Goal: Task Accomplishment & Management: Use online tool/utility

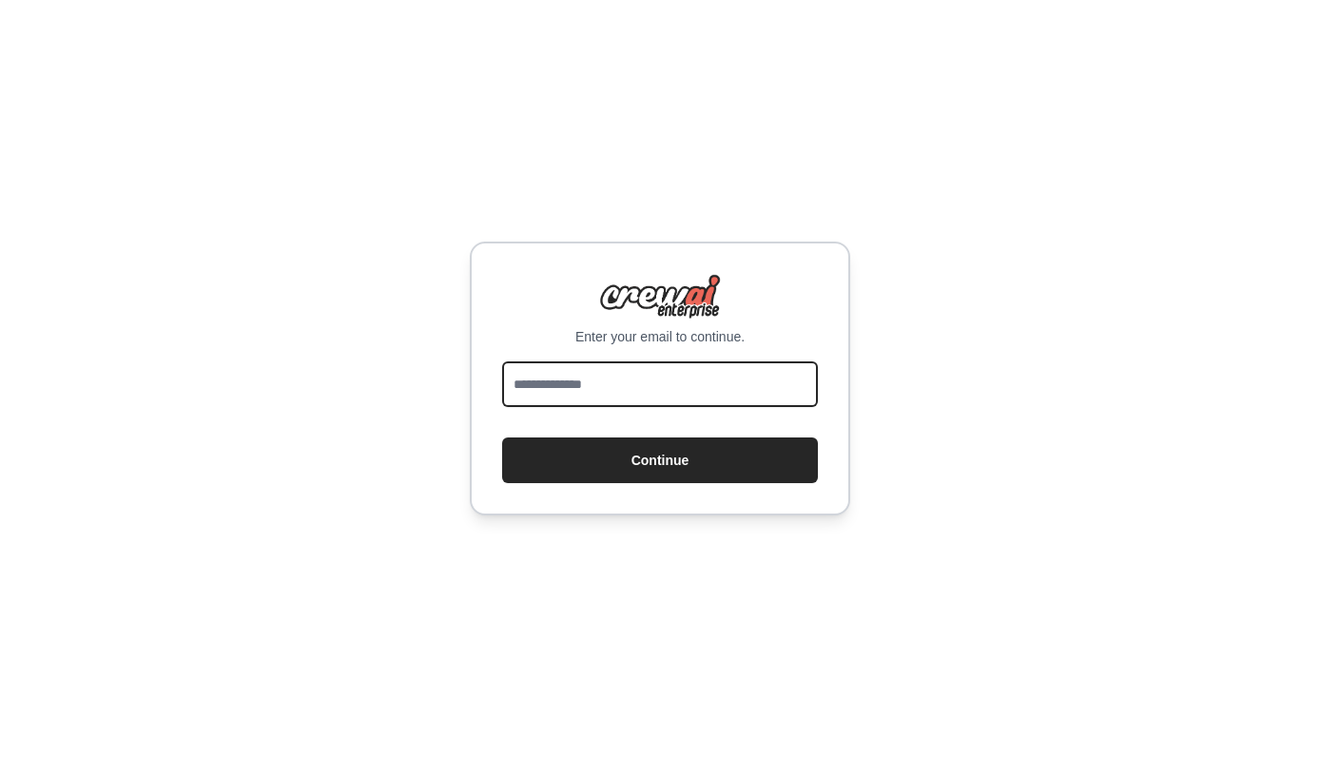
click at [556, 391] on input "email" at bounding box center [660, 384] width 316 height 46
type input "**********"
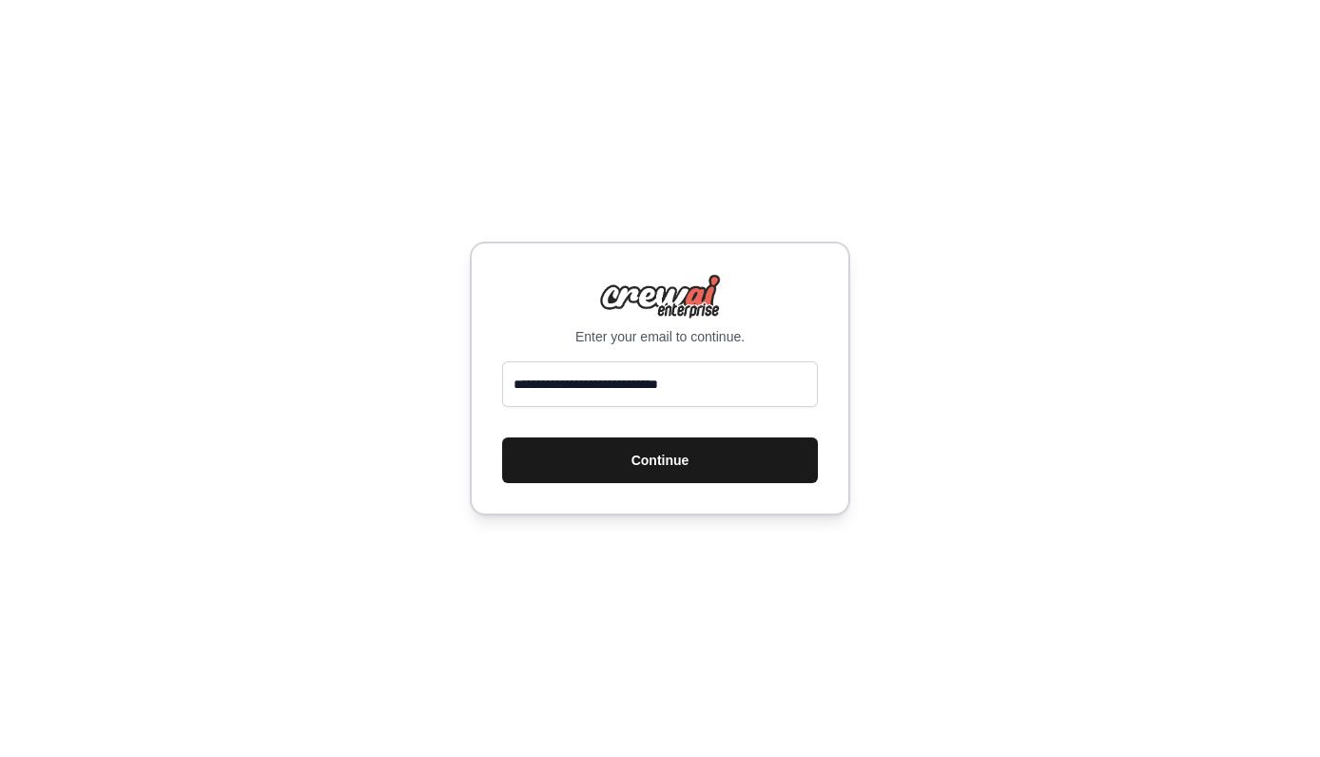
click at [609, 457] on button "Continue" at bounding box center [660, 461] width 316 height 46
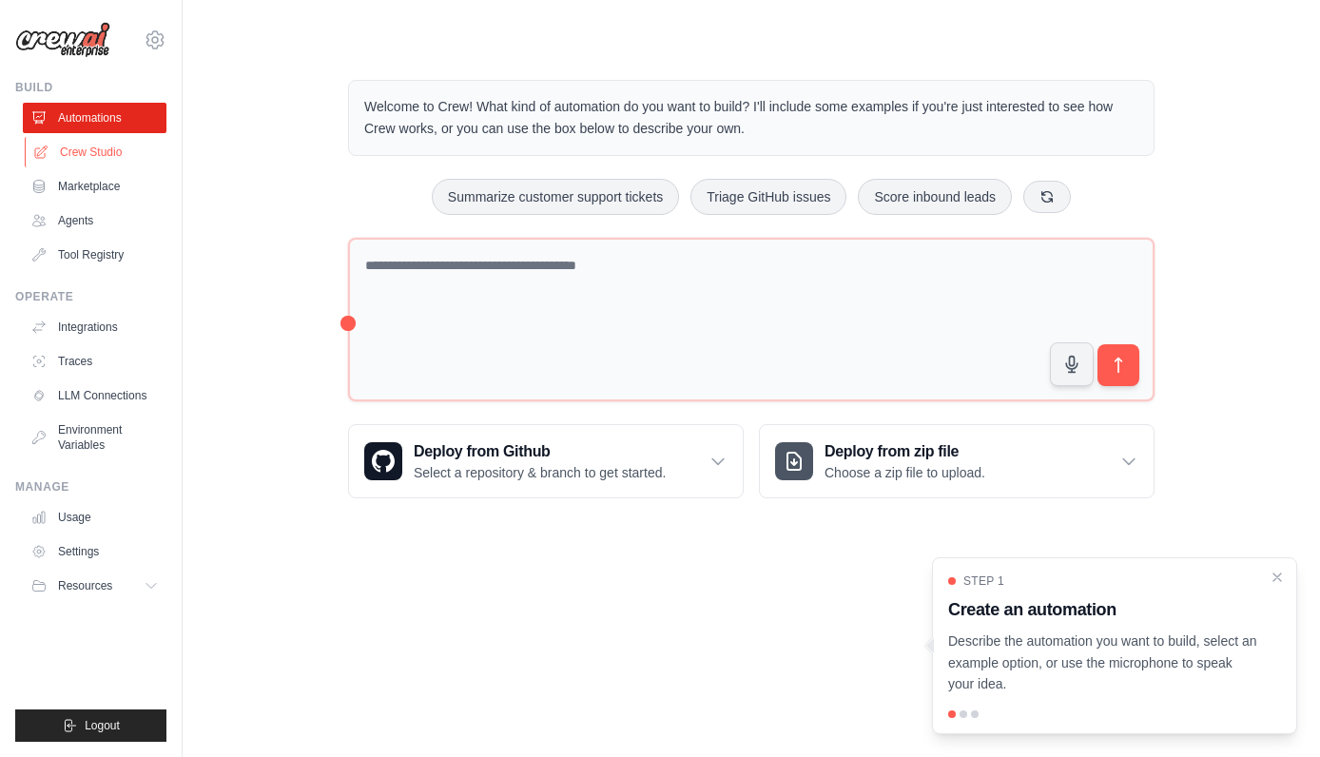
click at [118, 161] on link "Crew Studio" at bounding box center [97, 152] width 144 height 30
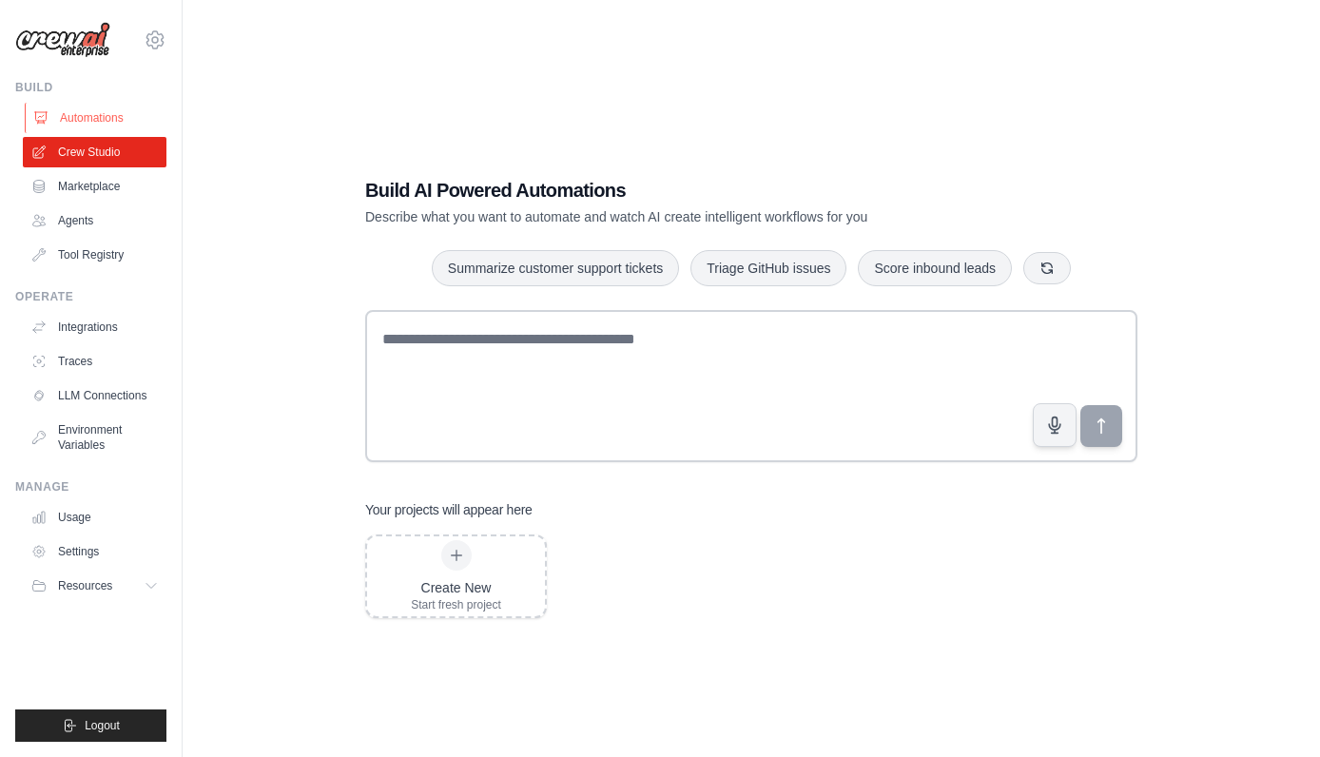
click at [106, 132] on link "Automations" at bounding box center [97, 118] width 144 height 30
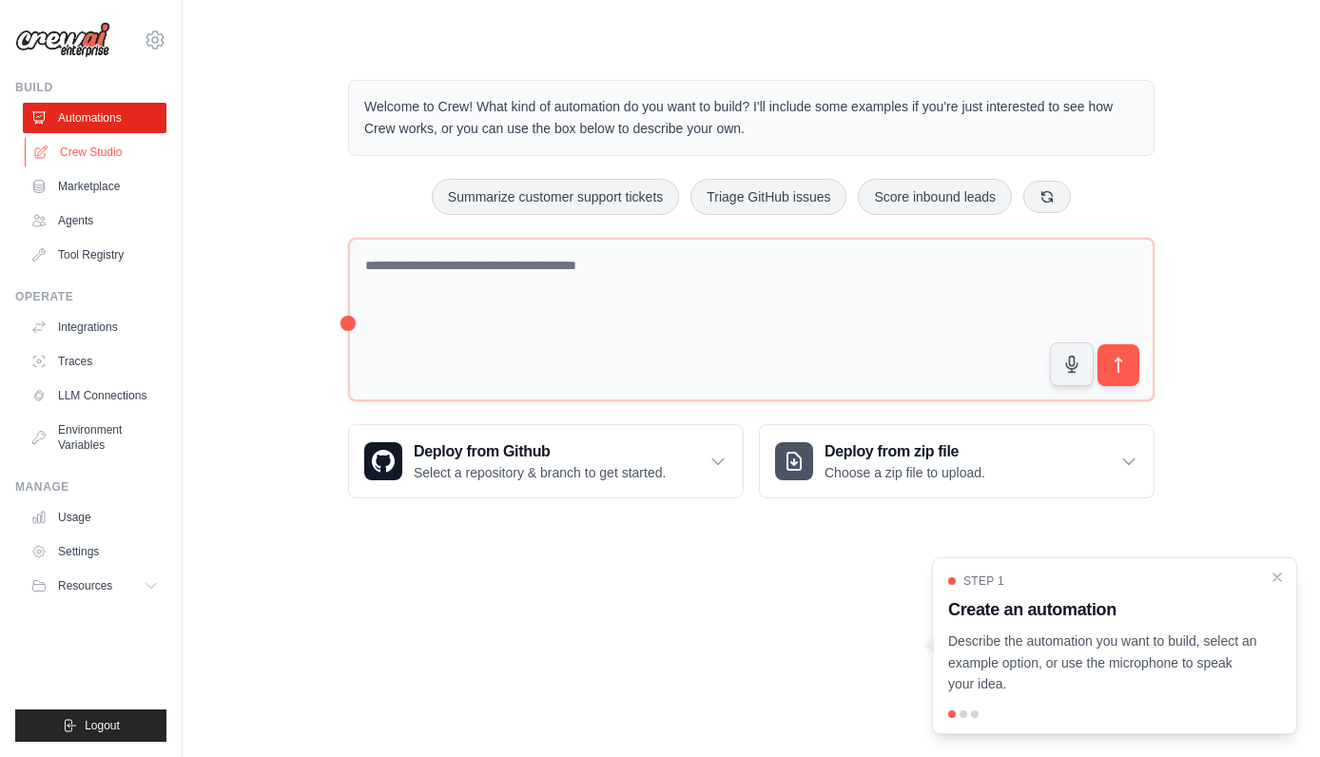
click at [107, 157] on link "Crew Studio" at bounding box center [97, 152] width 144 height 30
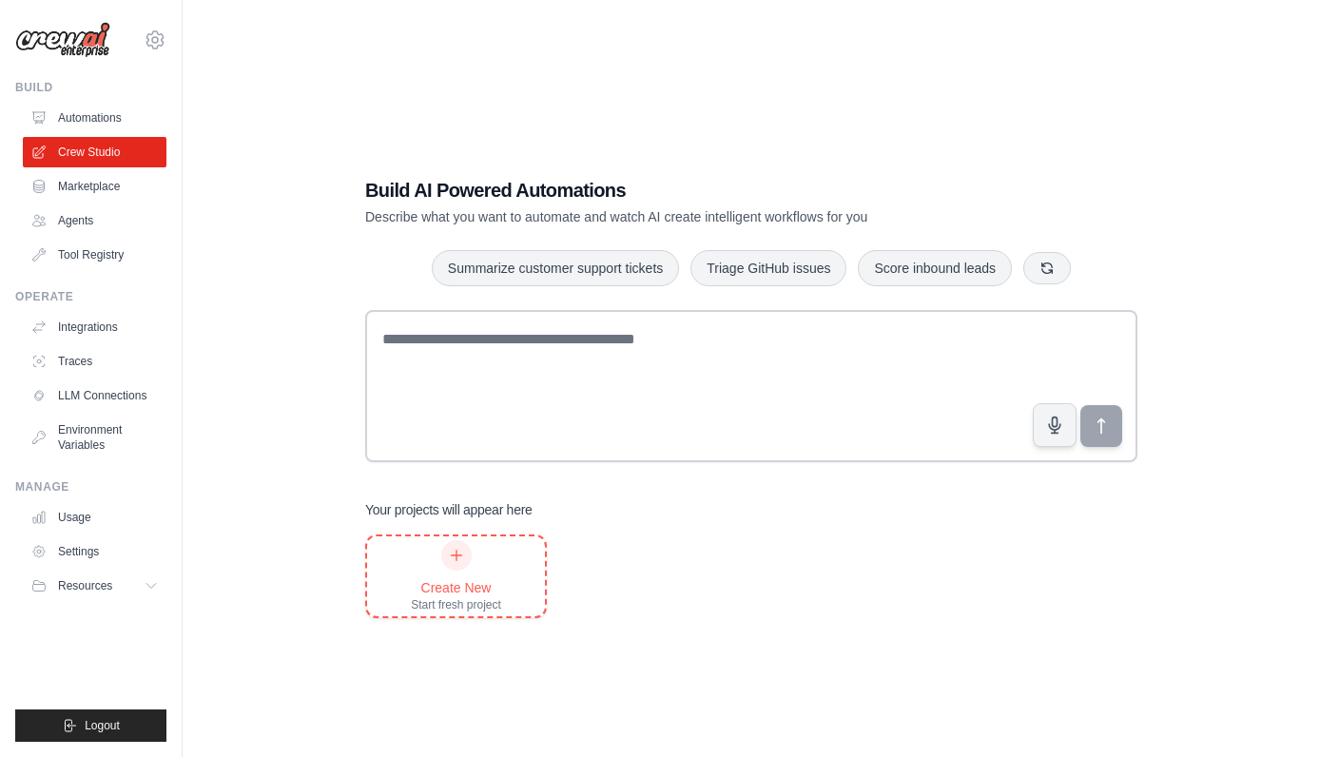
click at [444, 594] on div "Create New" at bounding box center [456, 587] width 90 height 19
click at [106, 333] on link "Integrations" at bounding box center [97, 327] width 144 height 30
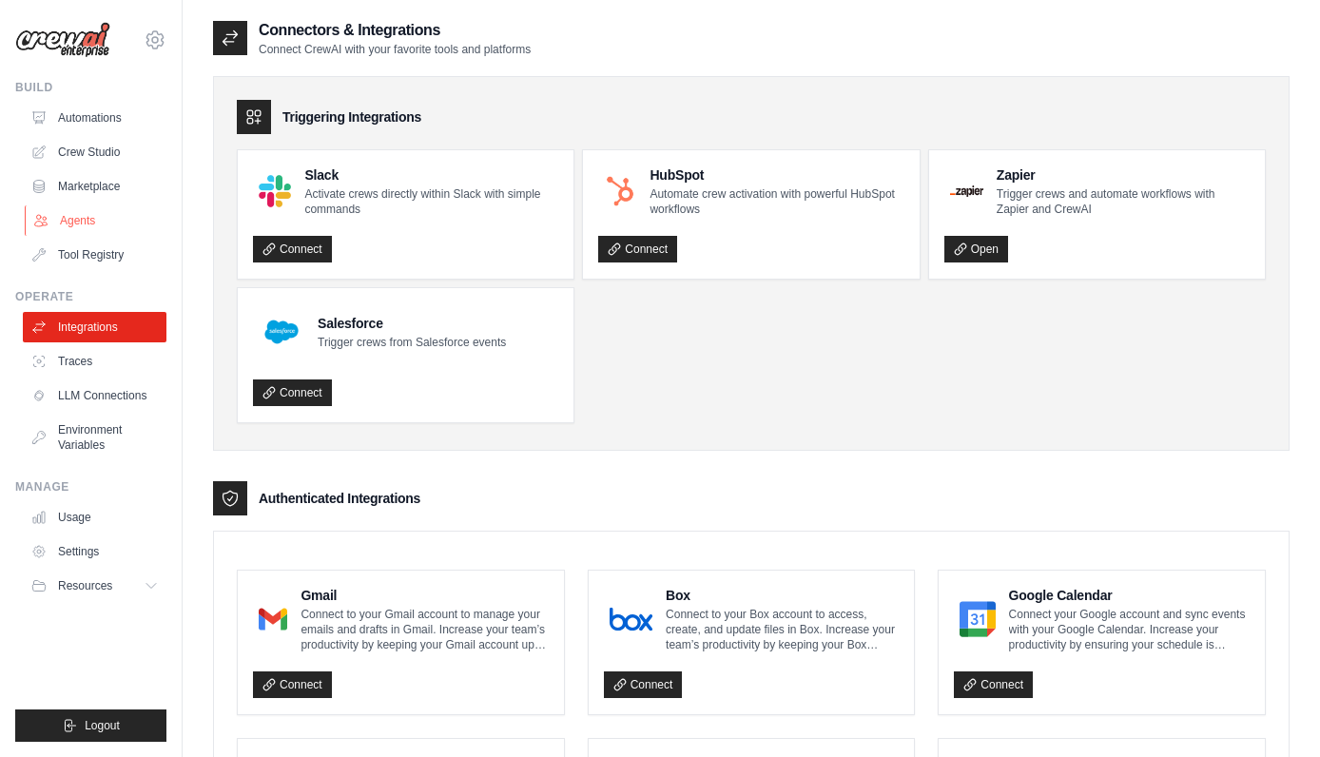
click at [114, 215] on link "Agents" at bounding box center [97, 220] width 144 height 30
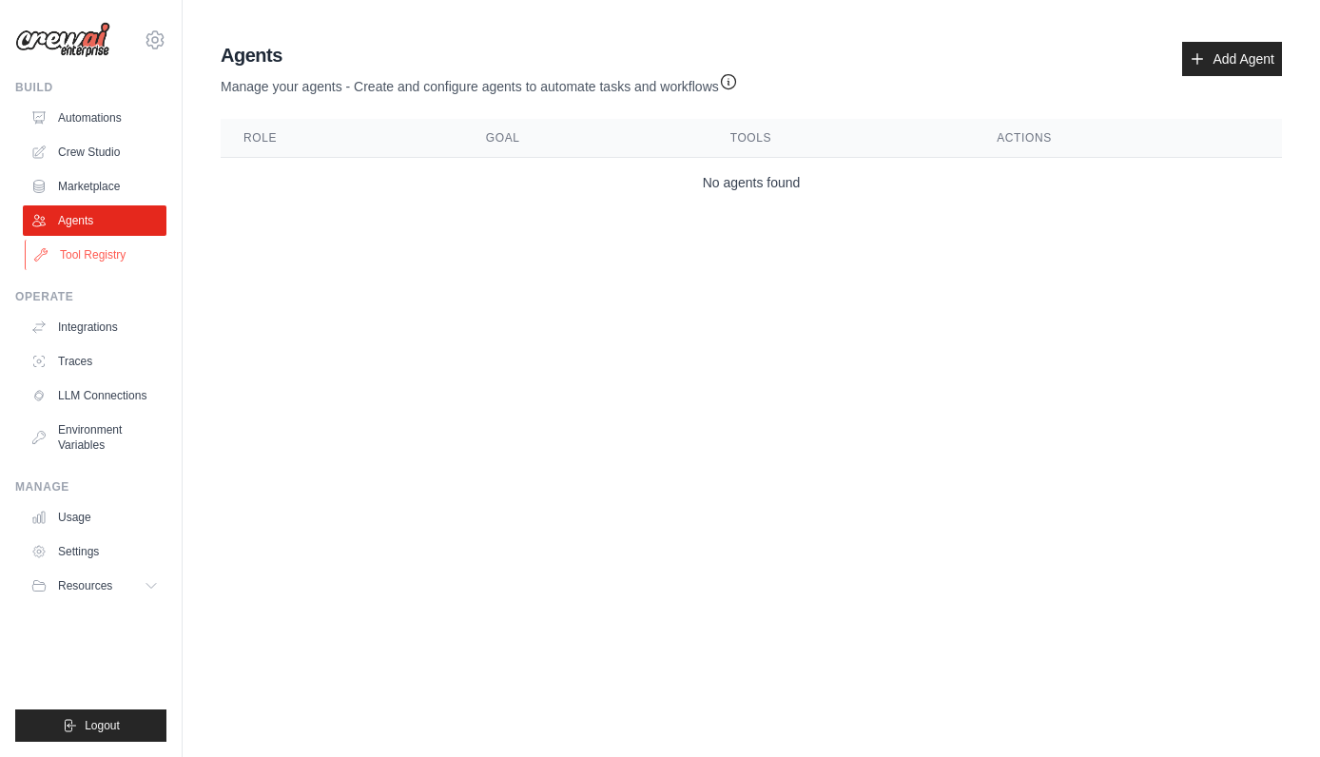
click at [142, 257] on link "Tool Registry" at bounding box center [97, 255] width 144 height 30
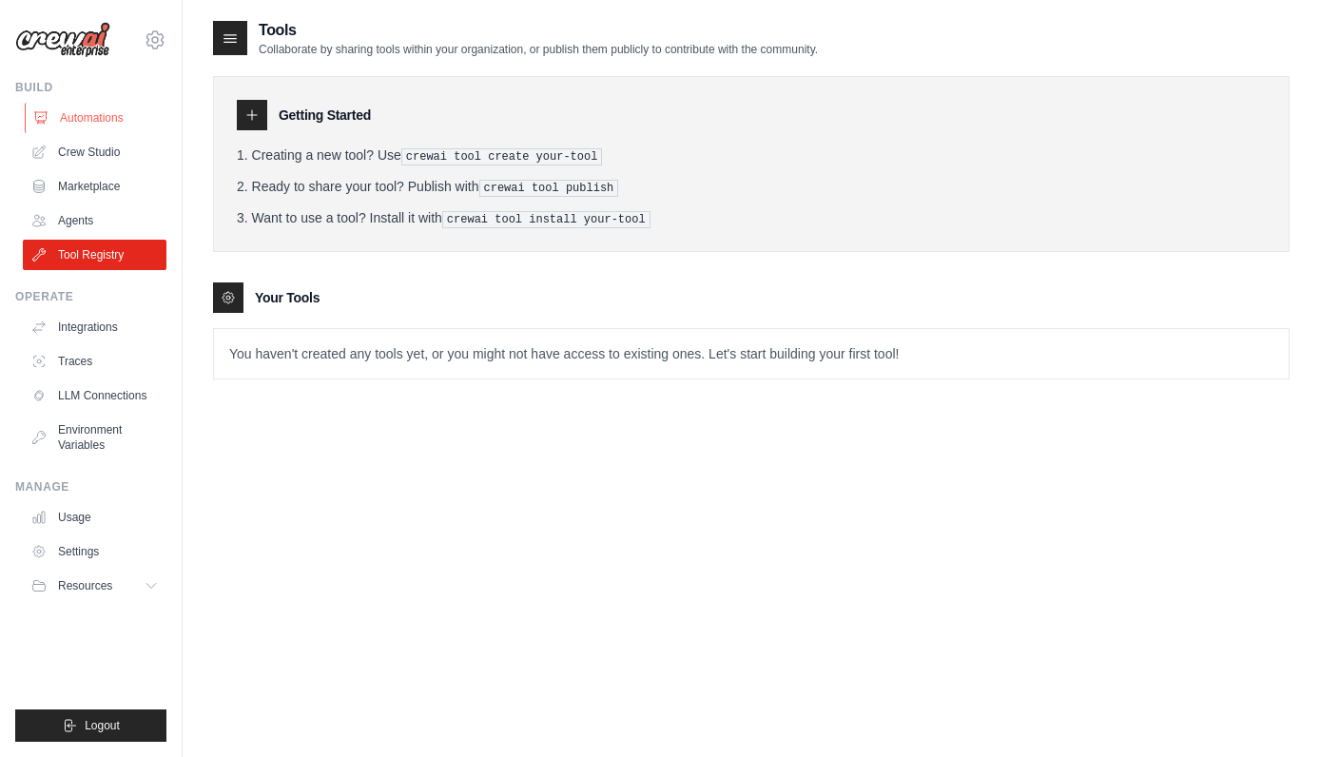
click at [91, 128] on link "Automations" at bounding box center [97, 118] width 144 height 30
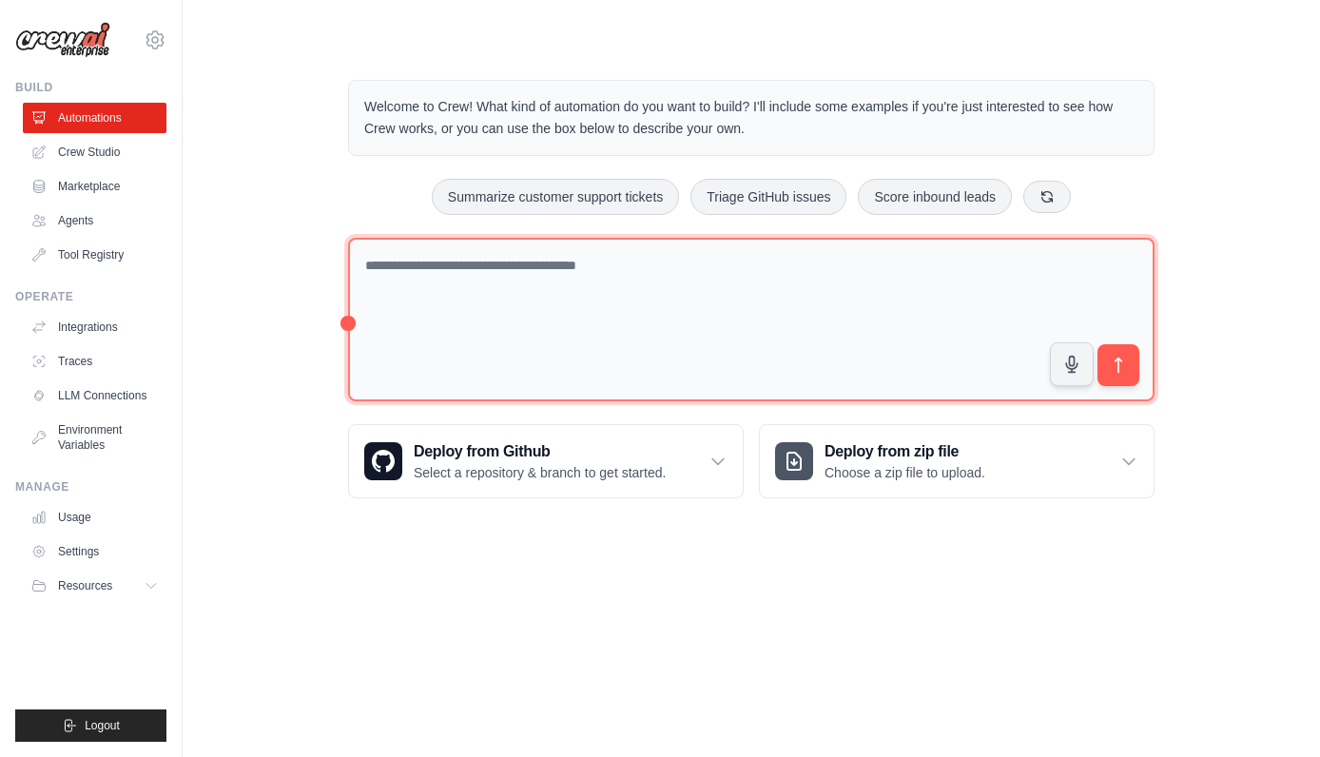
click at [430, 272] on textarea at bounding box center [751, 320] width 807 height 165
type textarea "**********"
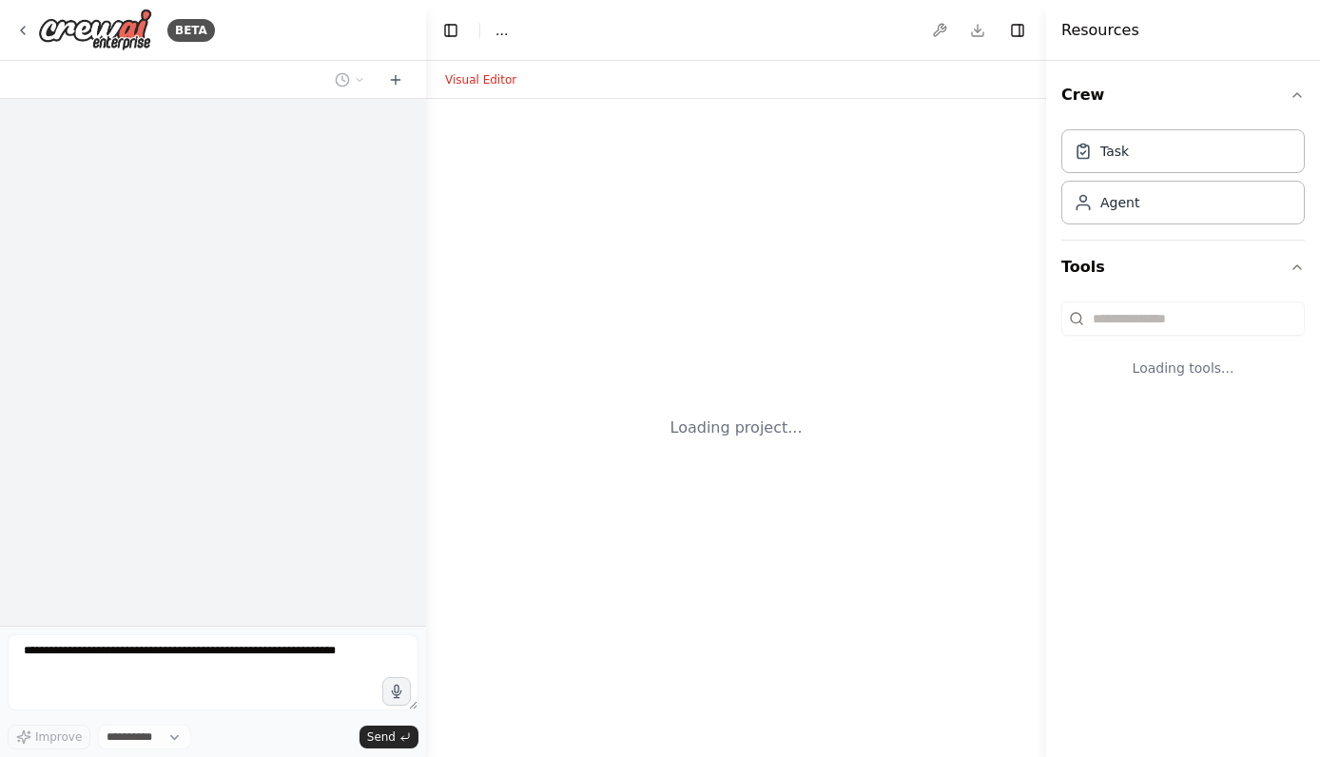
select select "****"
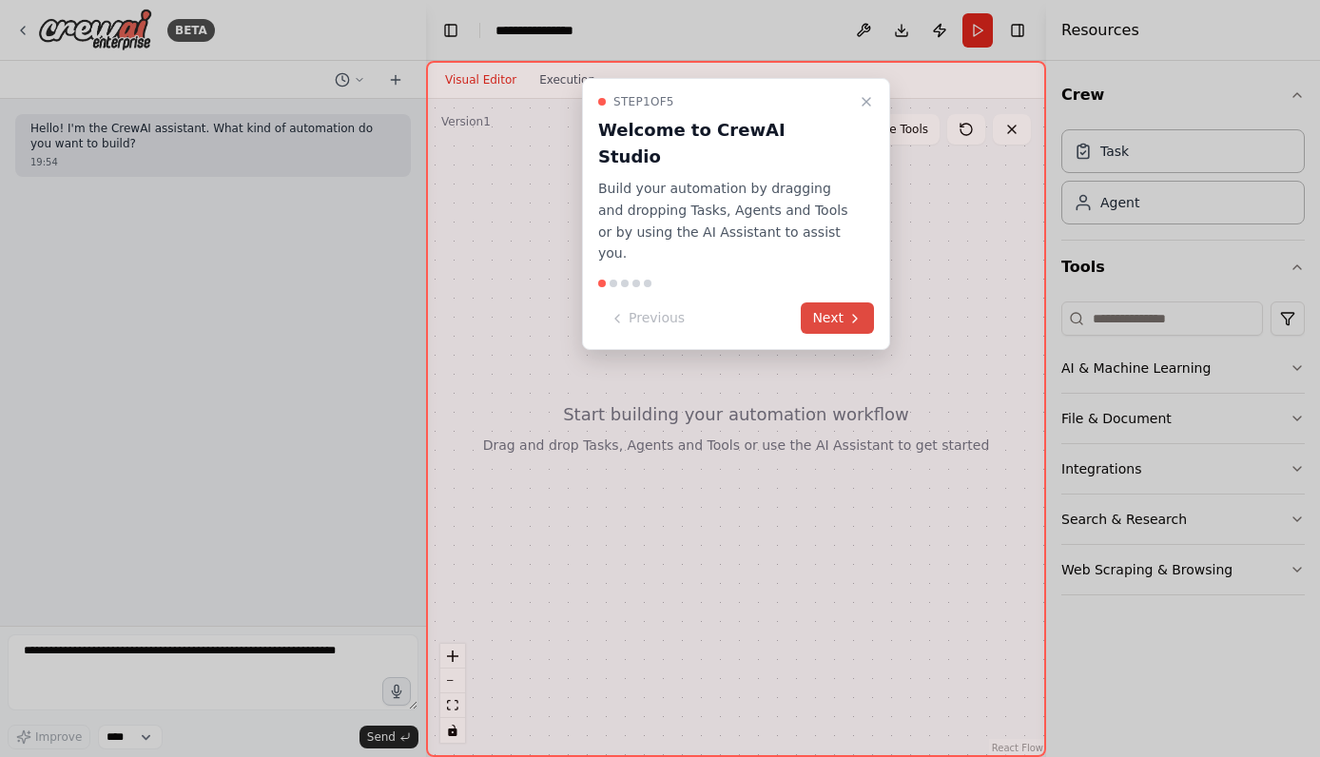
click at [836, 302] on button "Next" at bounding box center [837, 317] width 73 height 31
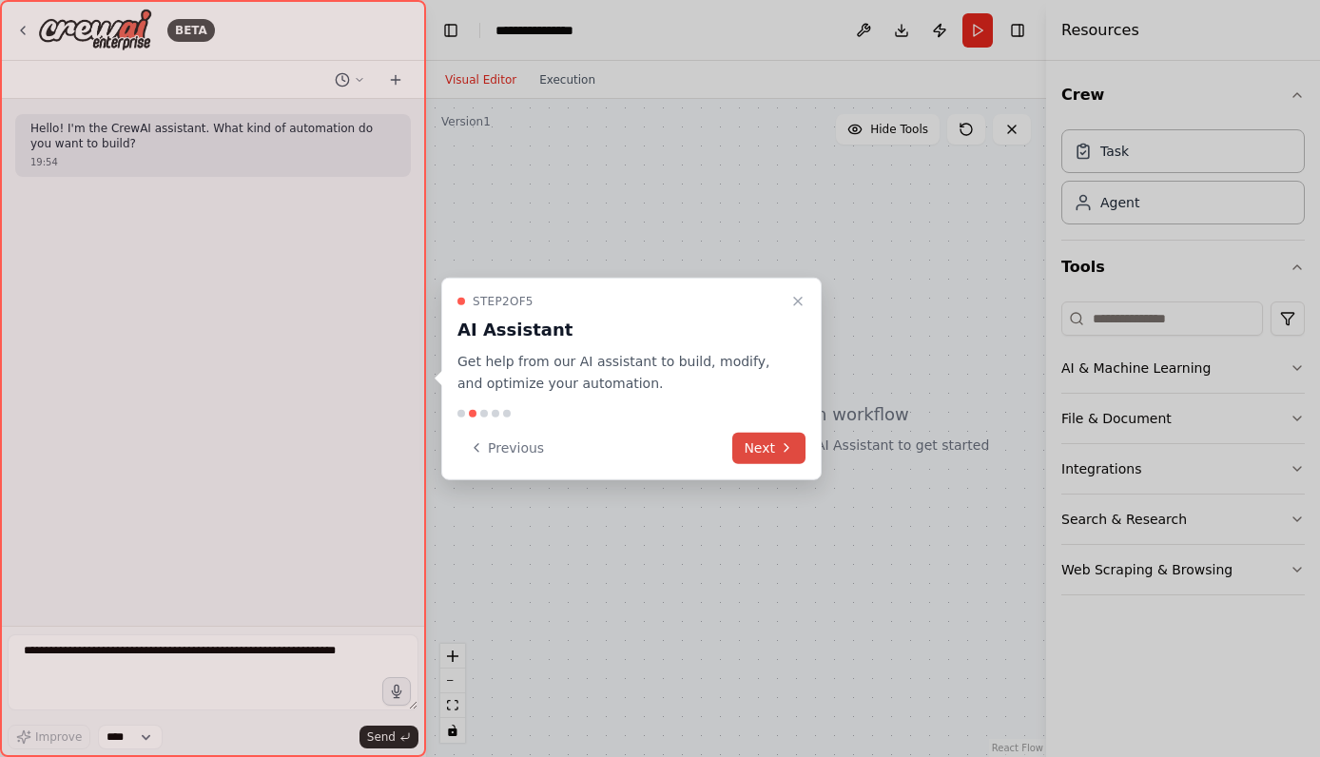
click at [770, 445] on button "Next" at bounding box center [768, 447] width 73 height 31
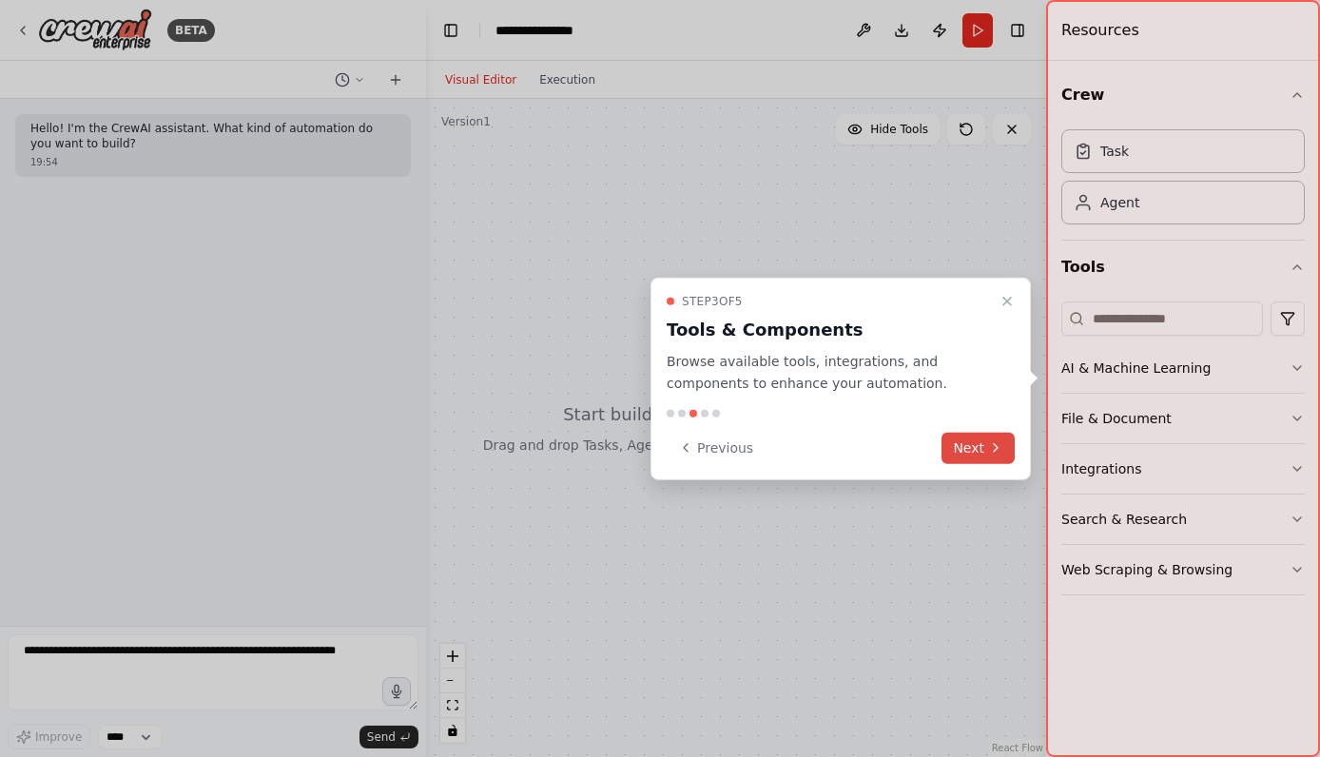
click at [976, 436] on button "Next" at bounding box center [978, 447] width 73 height 31
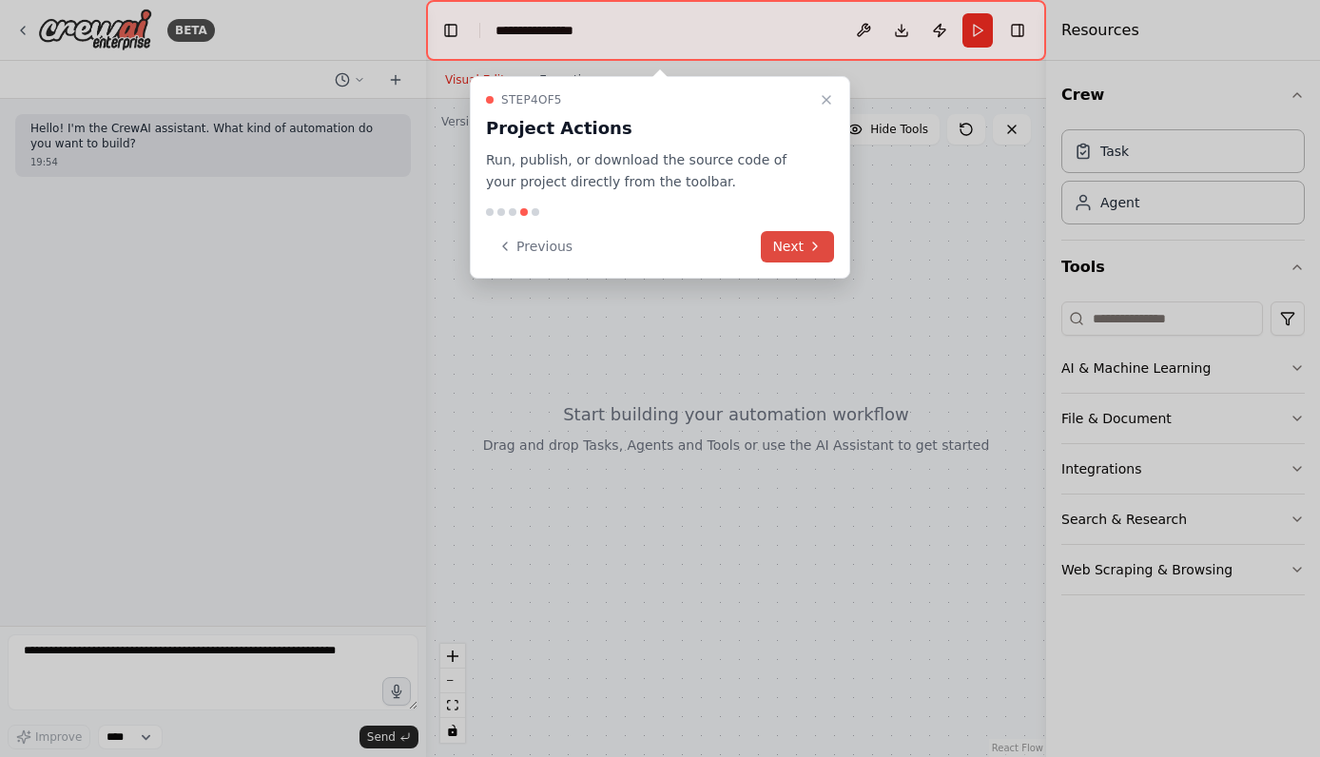
click at [824, 250] on button "Next" at bounding box center [797, 246] width 73 height 31
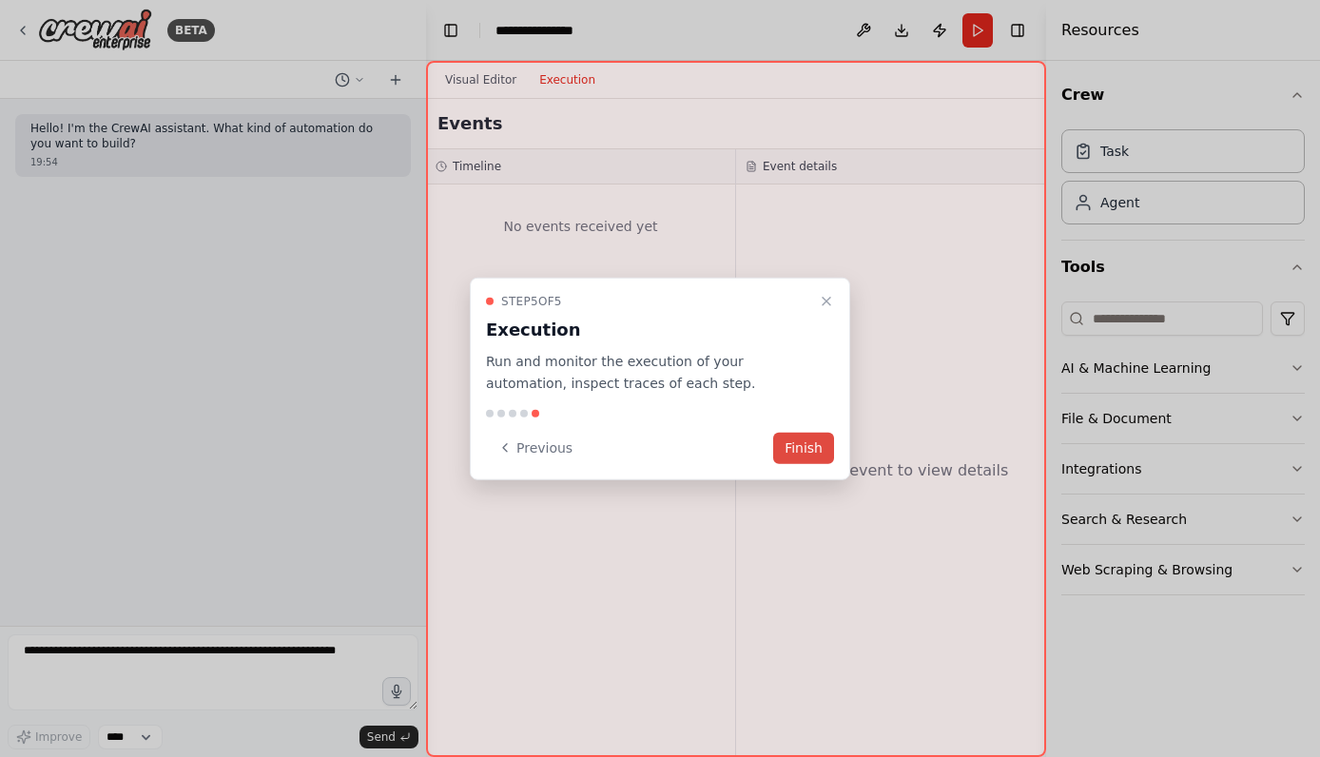
click at [807, 444] on button "Finish" at bounding box center [803, 447] width 61 height 31
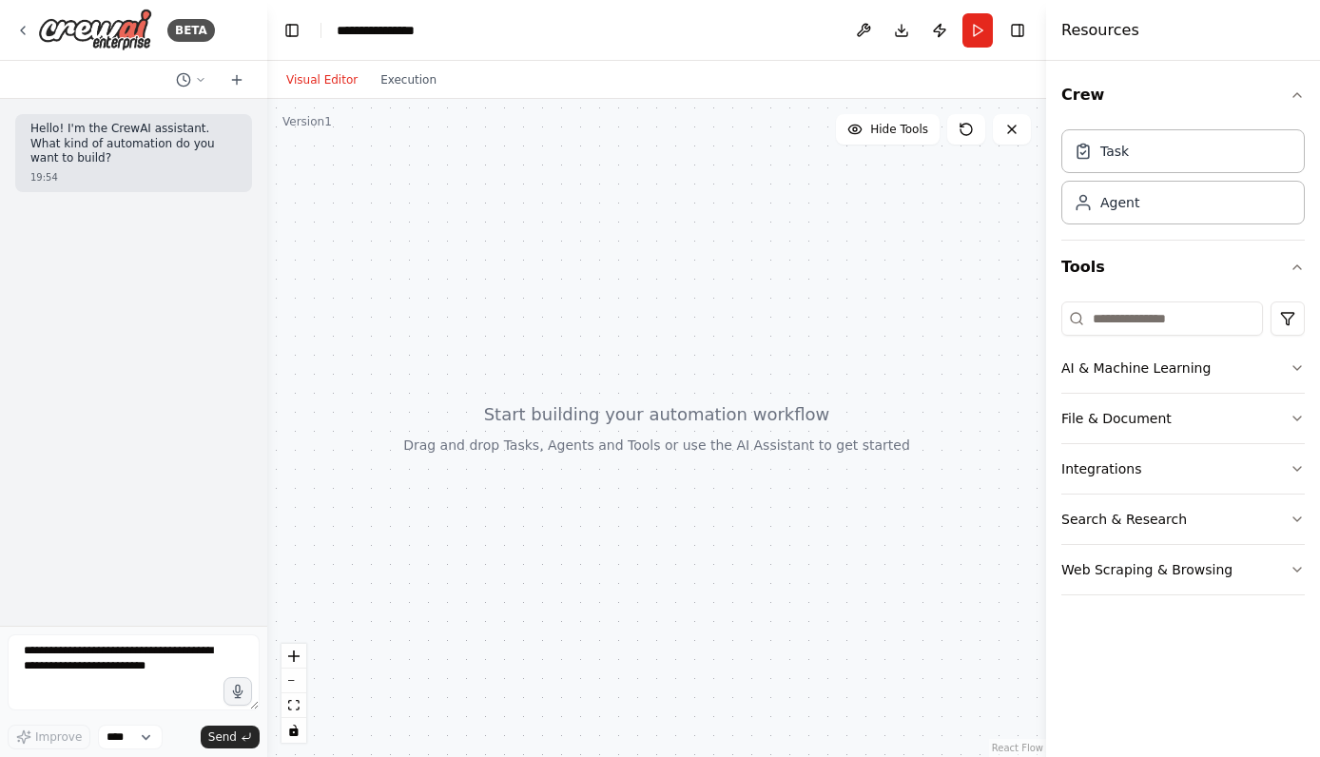
drag, startPoint x: 423, startPoint y: 209, endPoint x: 267, endPoint y: 210, distance: 156.0
click at [267, 210] on div "**********" at bounding box center [660, 378] width 1320 height 757
click at [1169, 468] on button "Integrations" at bounding box center [1182, 468] width 243 height 49
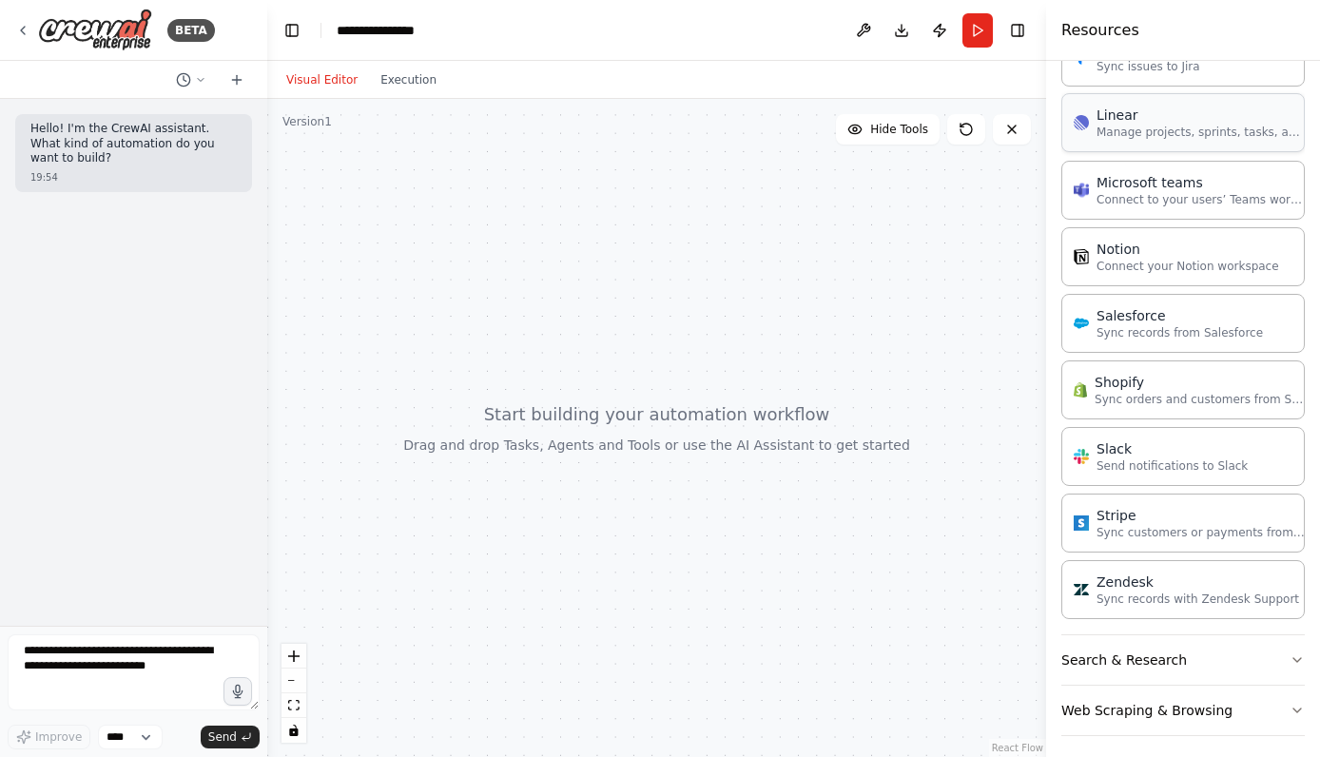
scroll to position [1149, 0]
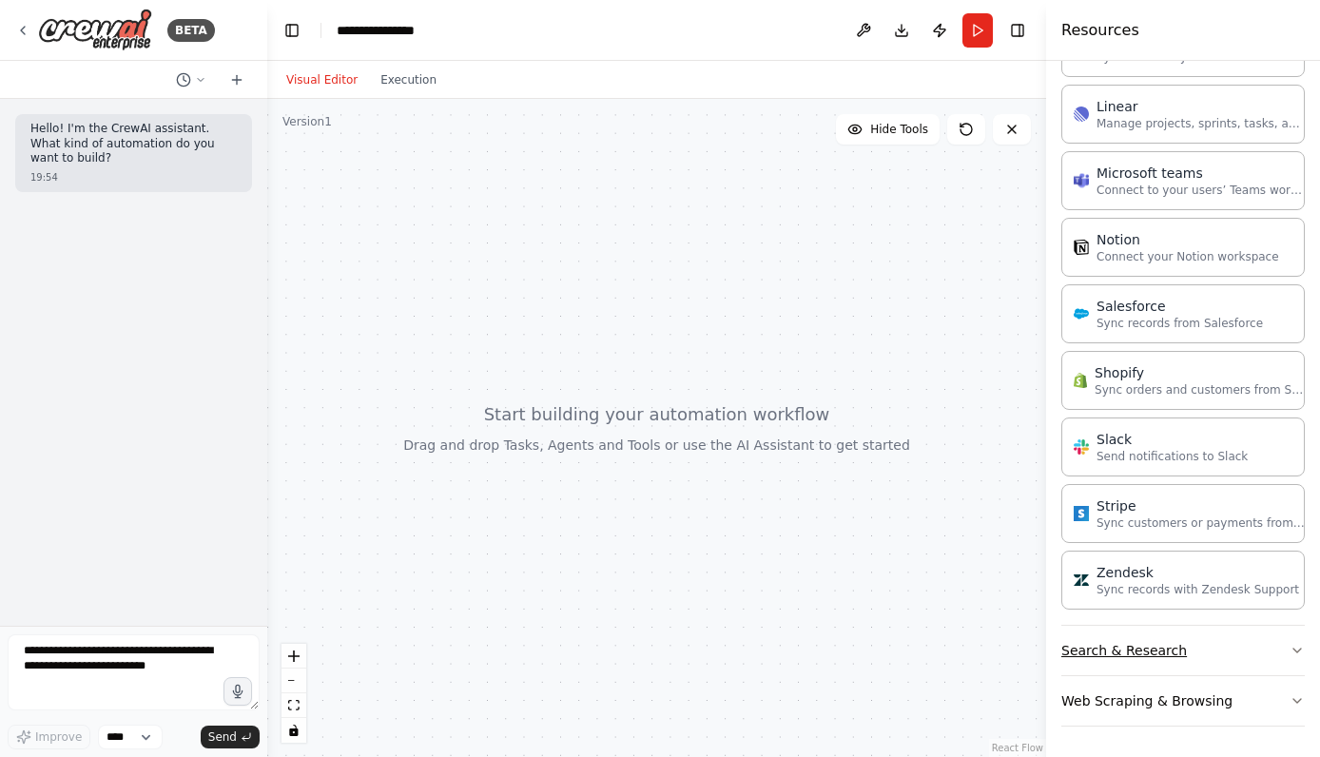
click at [1201, 651] on button "Search & Research" at bounding box center [1182, 650] width 243 height 49
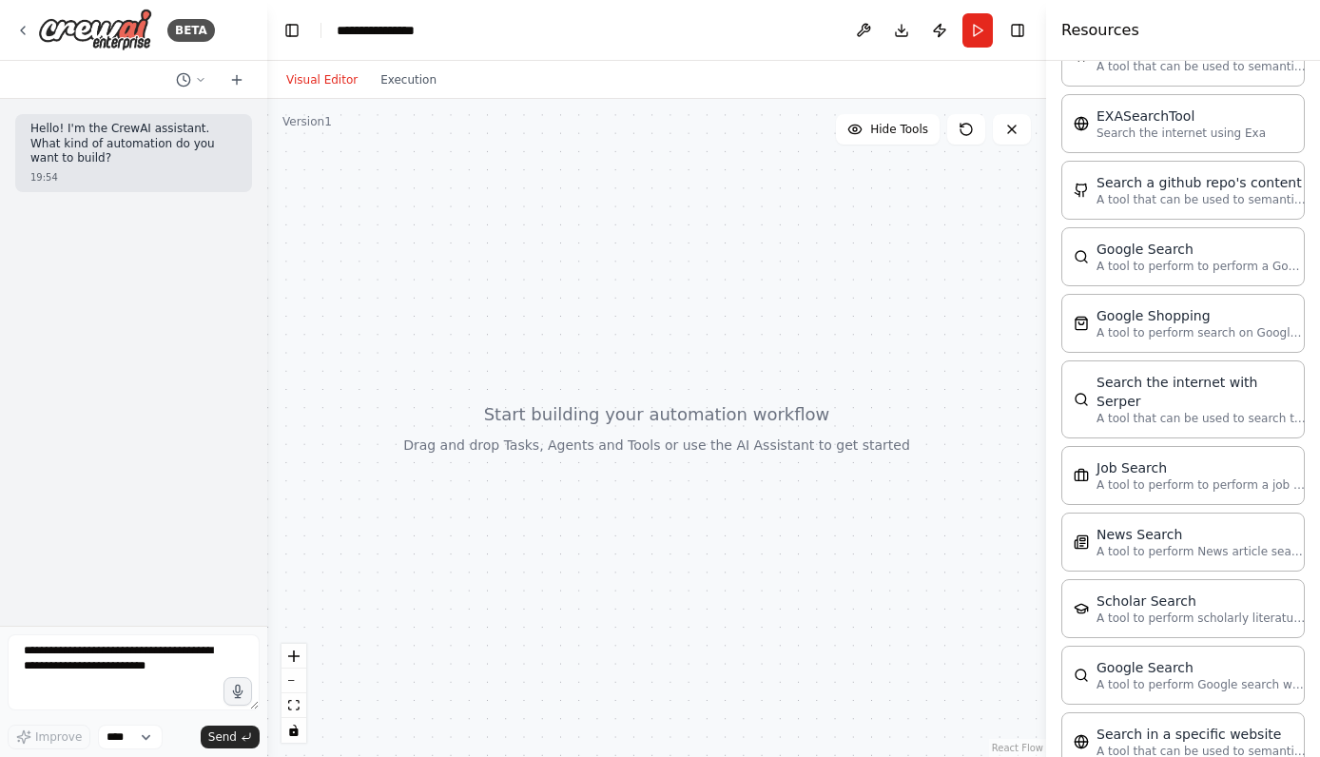
scroll to position [2115, 0]
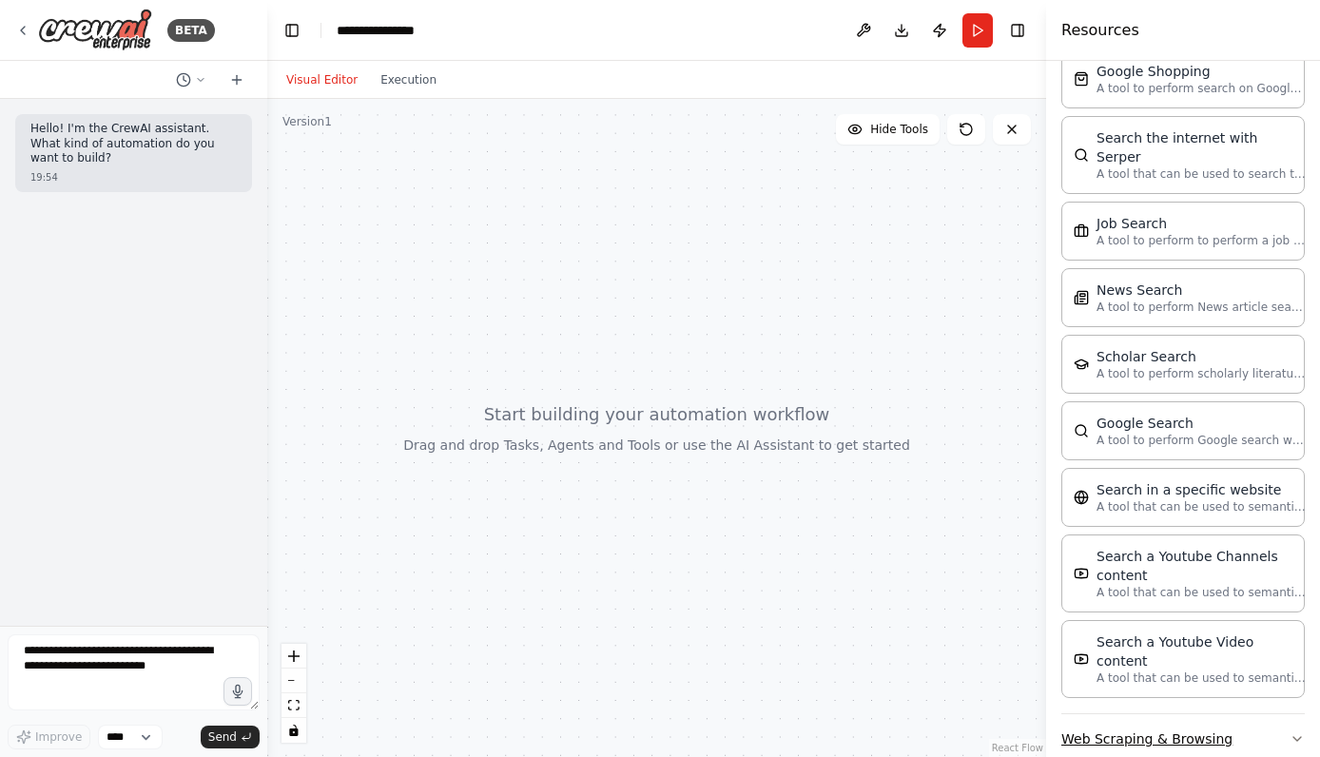
click at [1191, 714] on button "Web Scraping & Browsing" at bounding box center [1182, 738] width 243 height 49
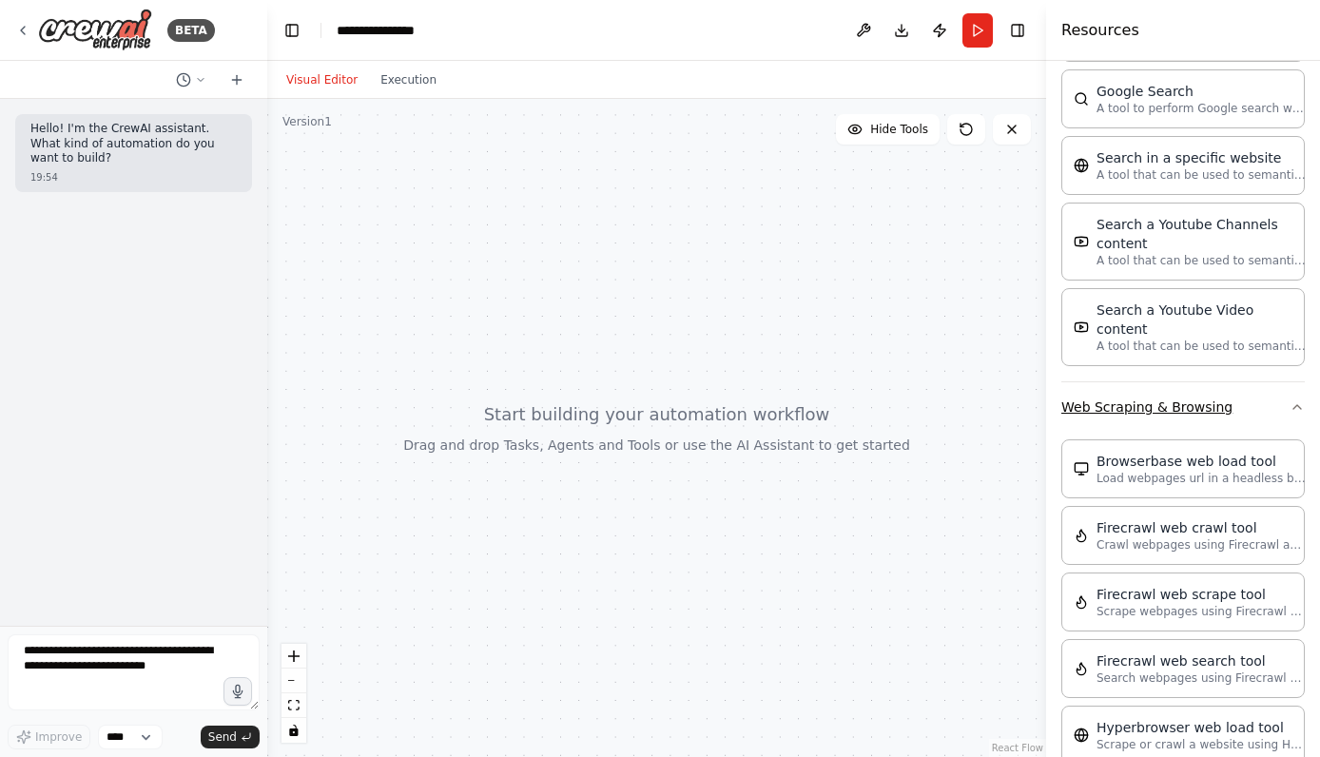
scroll to position [2467, 0]
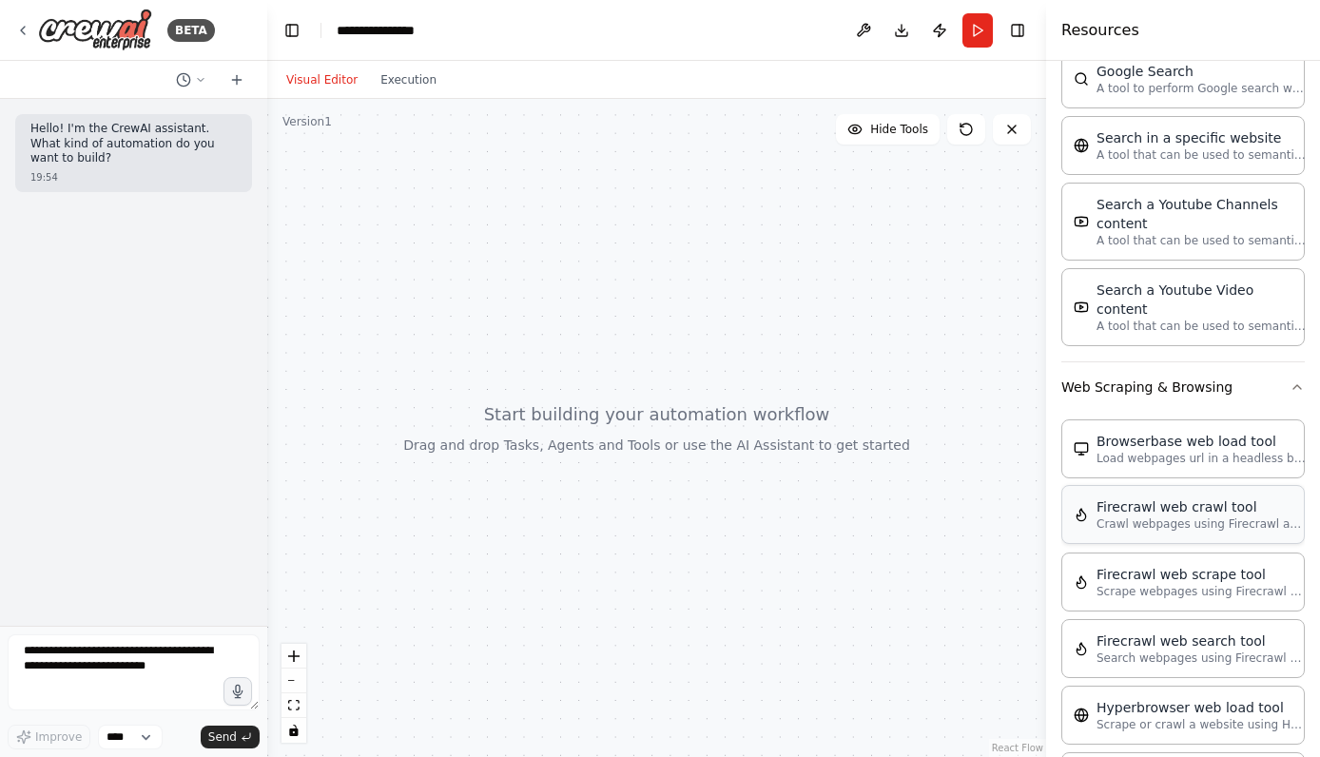
click at [1166, 516] on p "Crawl webpages using Firecrawl and return the contents" at bounding box center [1201, 523] width 209 height 15
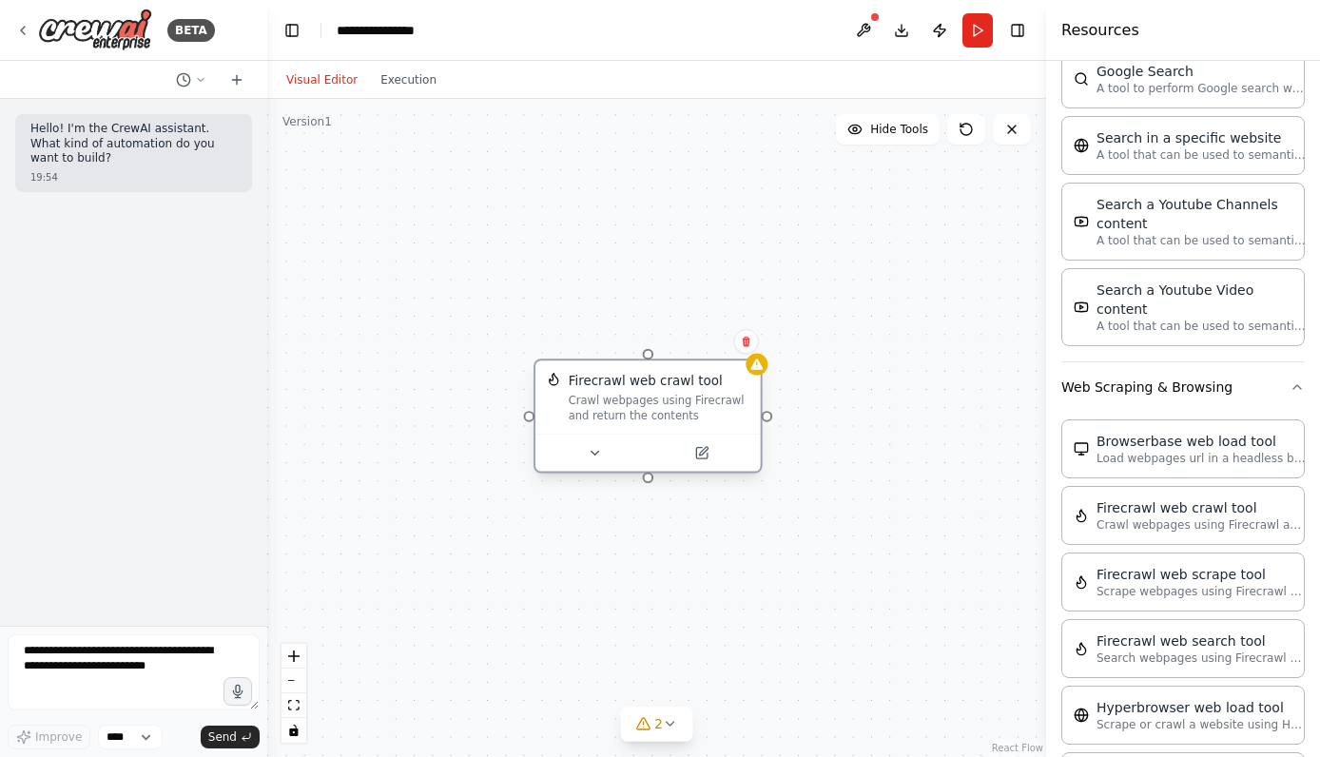
drag, startPoint x: 817, startPoint y: 498, endPoint x: 506, endPoint y: 347, distance: 345.8
click at [536, 360] on div "Firecrawl web crawl tool Crawl webpages using Firecrawl and return the contents" at bounding box center [648, 396] width 225 height 73
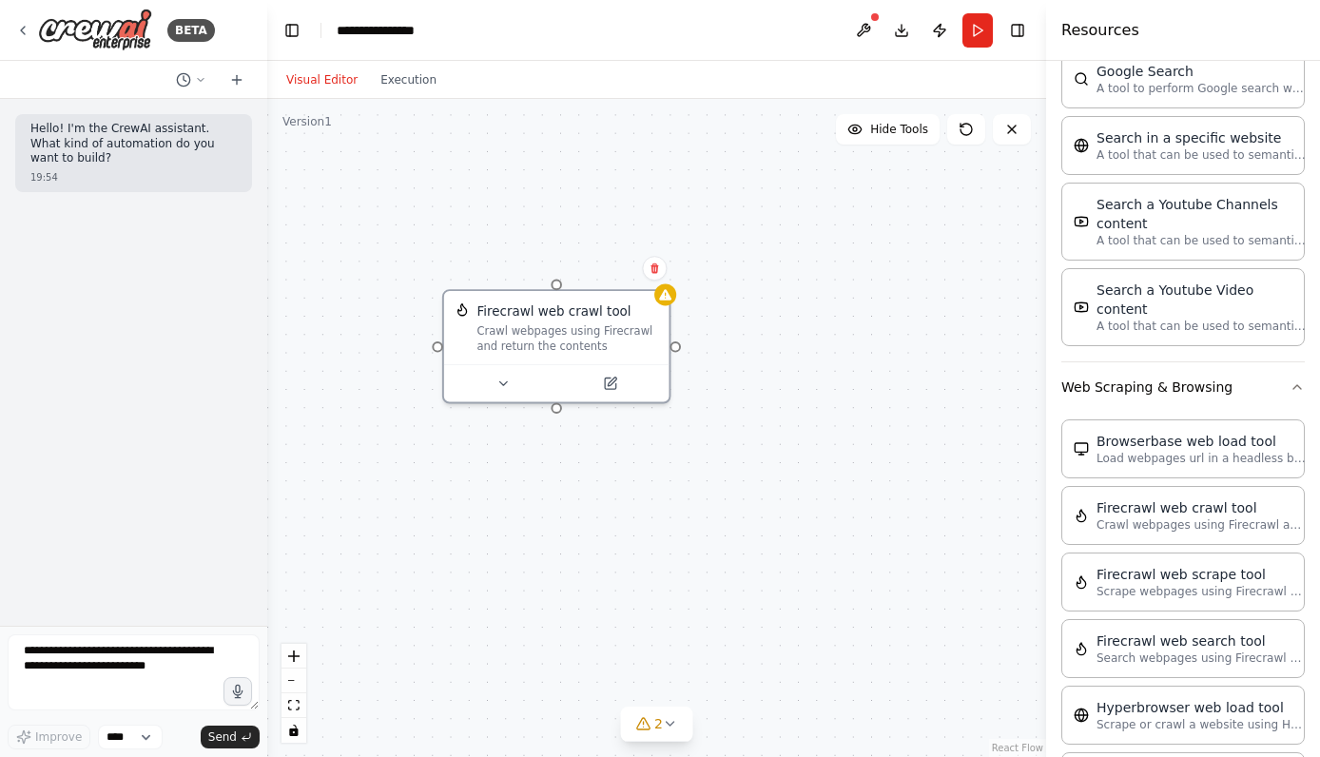
click at [593, 453] on div "Firecrawl web crawl tool Crawl webpages using Firecrawl and return the contents" at bounding box center [656, 428] width 779 height 658
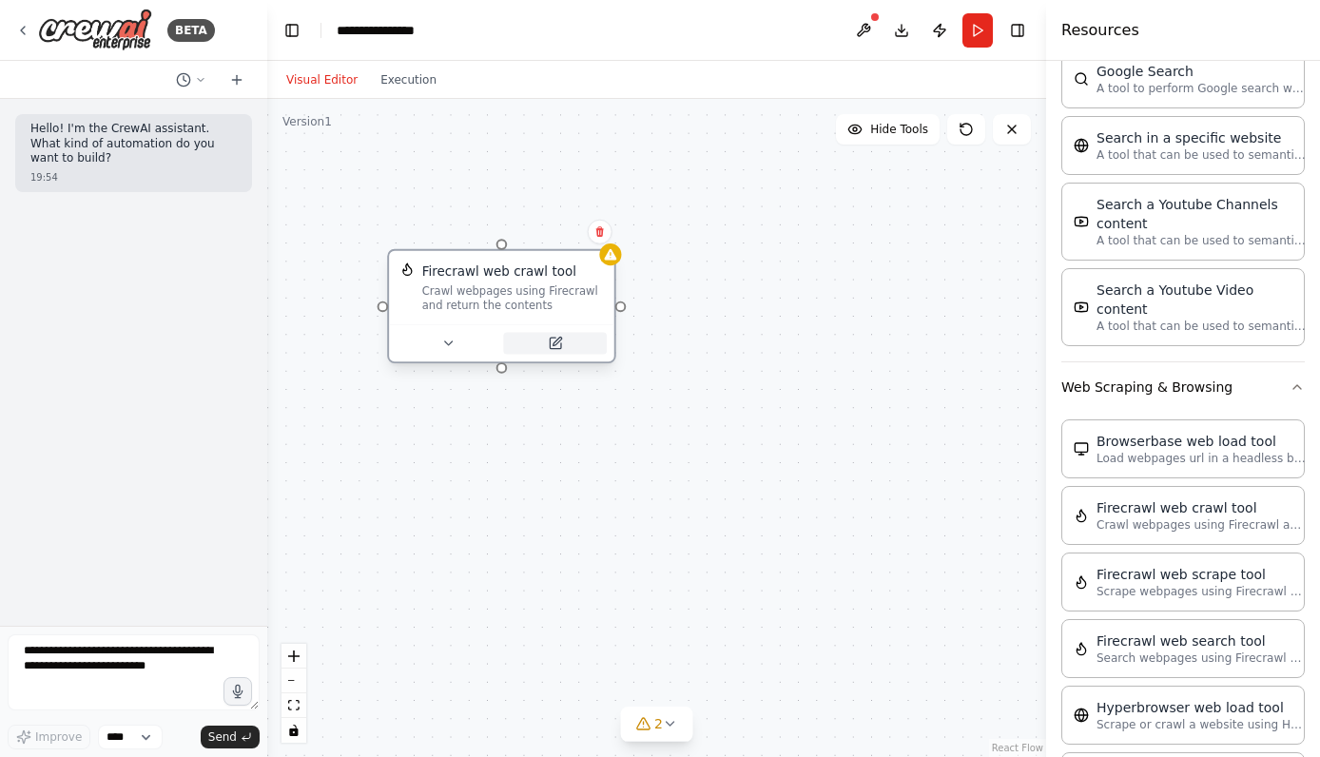
drag, startPoint x: 593, startPoint y: 366, endPoint x: 525, endPoint y: 318, distance: 83.1
click at [525, 324] on div at bounding box center [501, 342] width 225 height 37
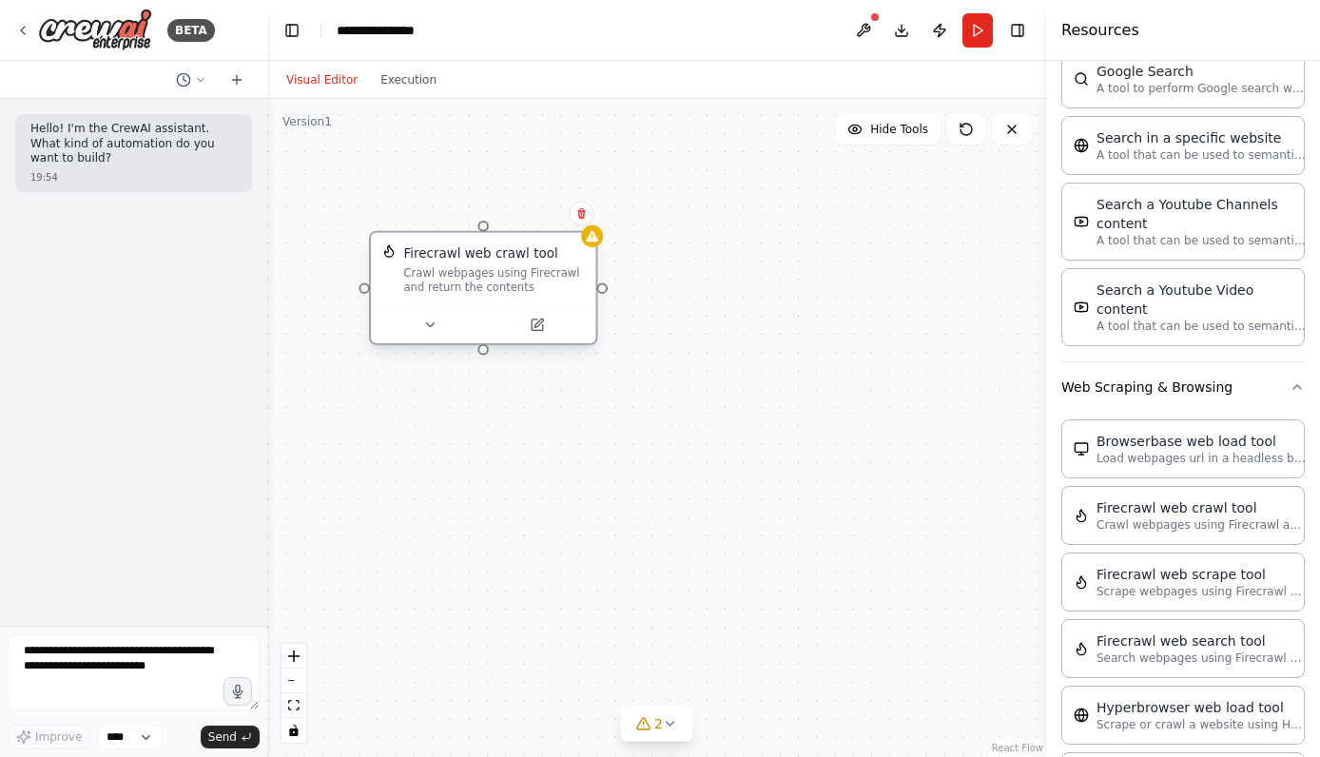
click at [497, 275] on div "Crawl webpages using Firecrawl and return the contents" at bounding box center [494, 279] width 181 height 29
click at [578, 216] on icon at bounding box center [581, 213] width 8 height 10
click at [585, 222] on button at bounding box center [581, 213] width 25 height 25
click at [418, 89] on button "Execution" at bounding box center [408, 79] width 79 height 23
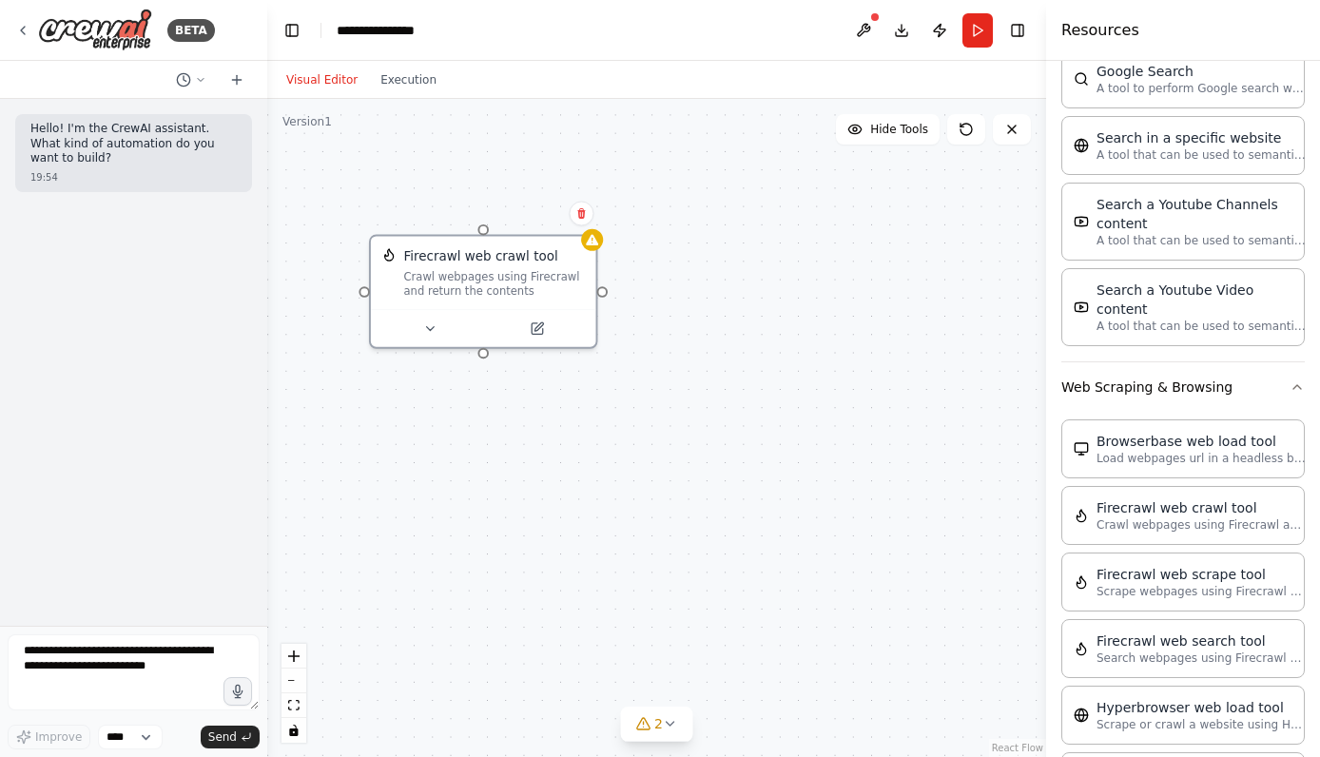
click at [333, 87] on button "Visual Editor" at bounding box center [322, 79] width 94 height 23
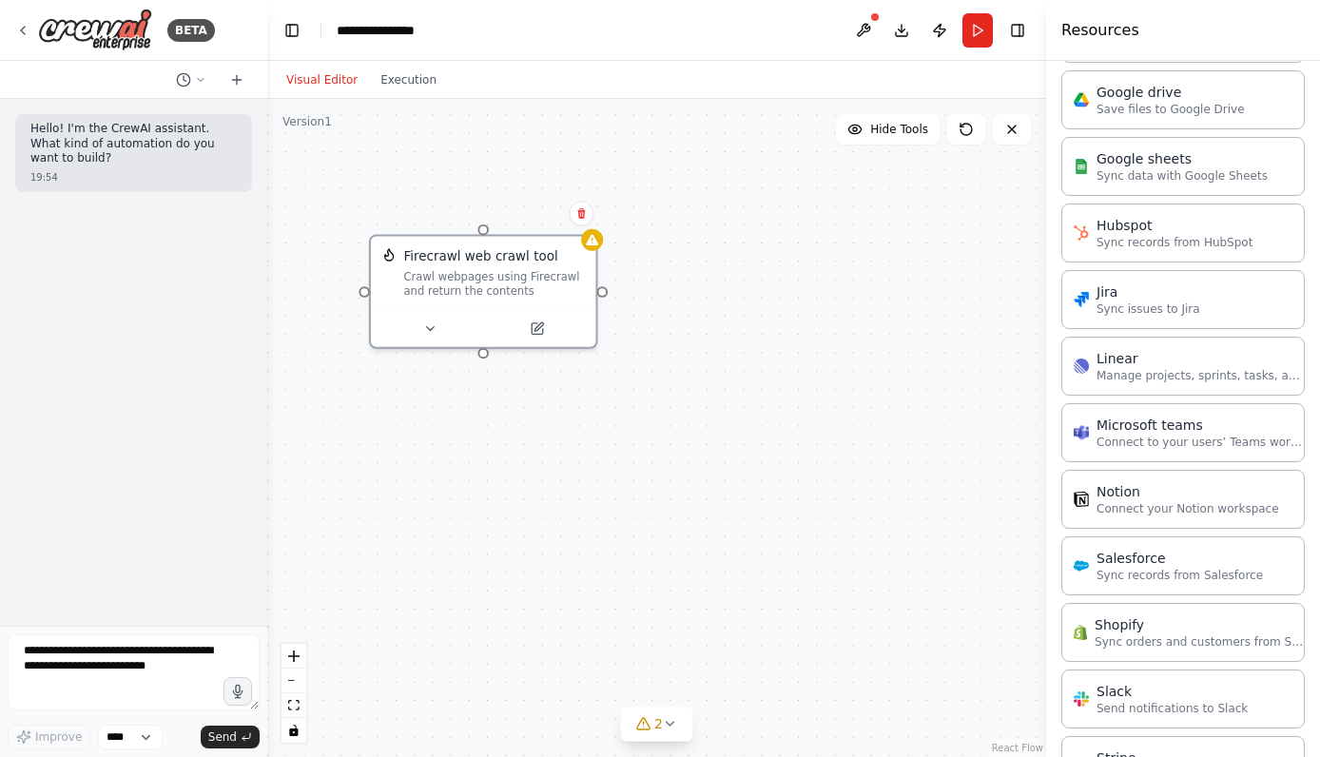
scroll to position [0, 0]
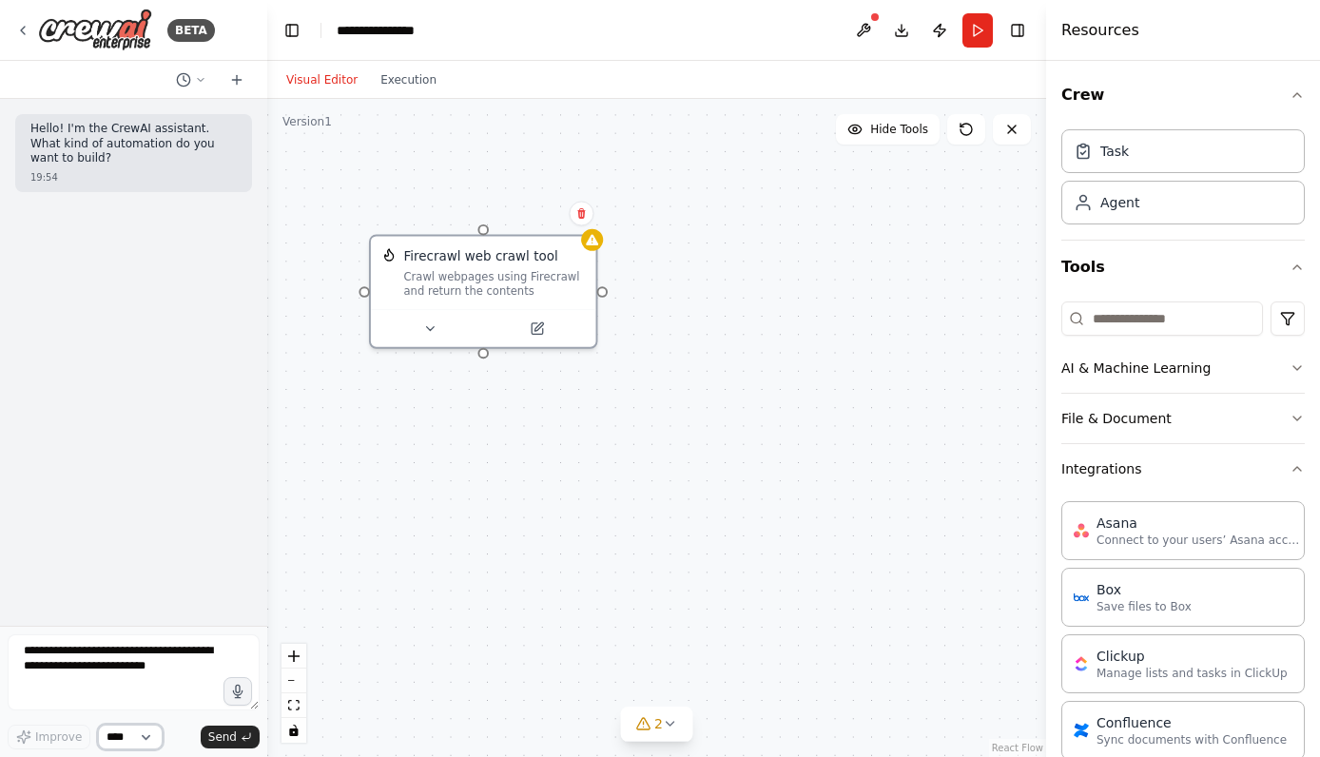
click at [146, 729] on select "****" at bounding box center [130, 737] width 65 height 25
click at [411, 87] on button "Execution" at bounding box center [408, 79] width 79 height 23
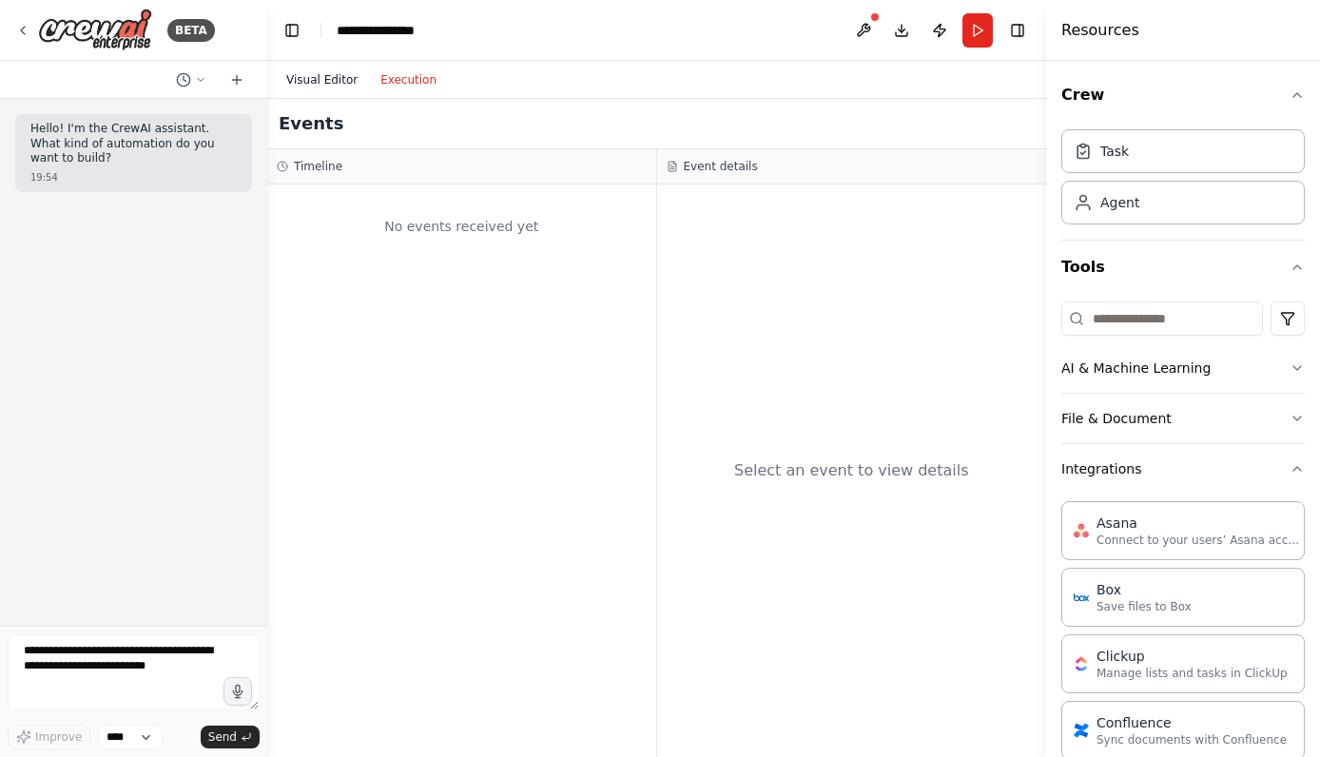
click at [344, 83] on button "Visual Editor" at bounding box center [322, 79] width 94 height 23
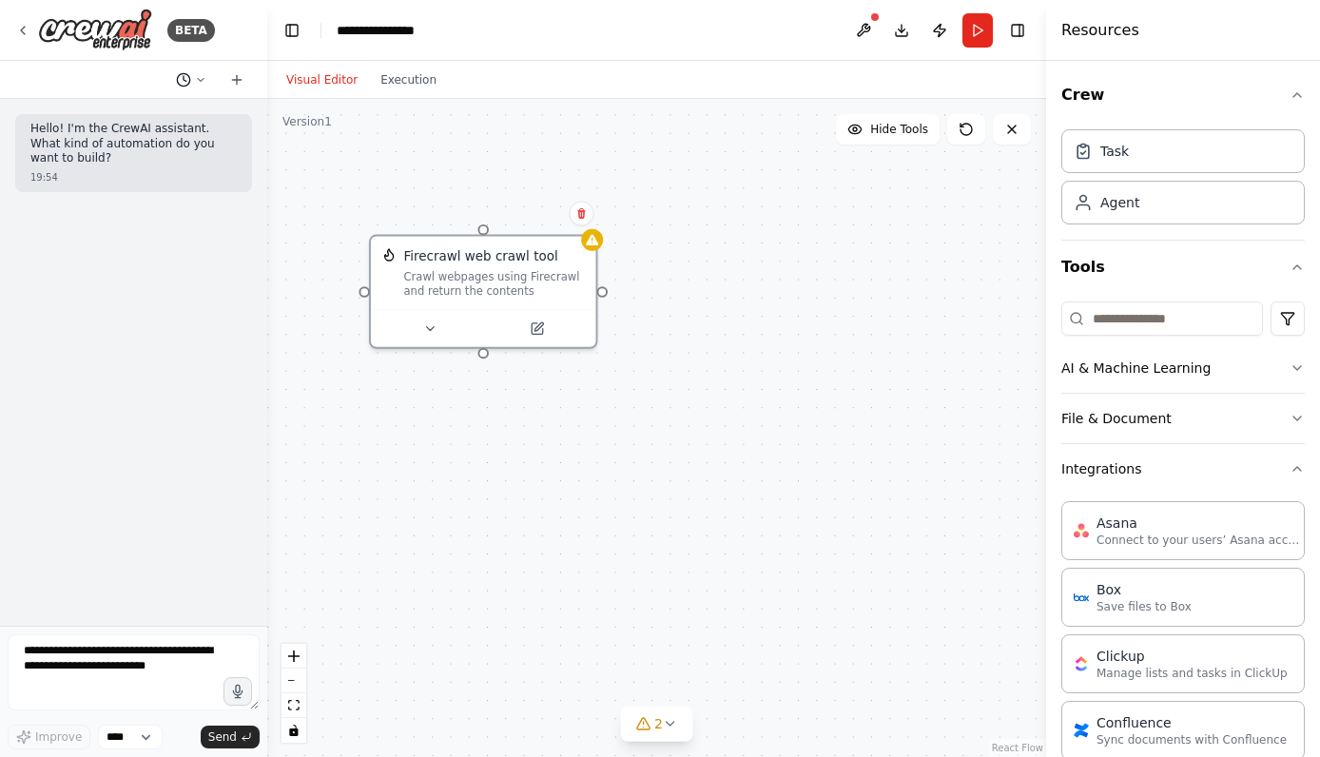
click at [198, 81] on icon at bounding box center [200, 79] width 11 height 11
click at [198, 81] on div at bounding box center [133, 378] width 267 height 757
click at [295, 36] on button "Toggle Left Sidebar" at bounding box center [292, 30] width 27 height 27
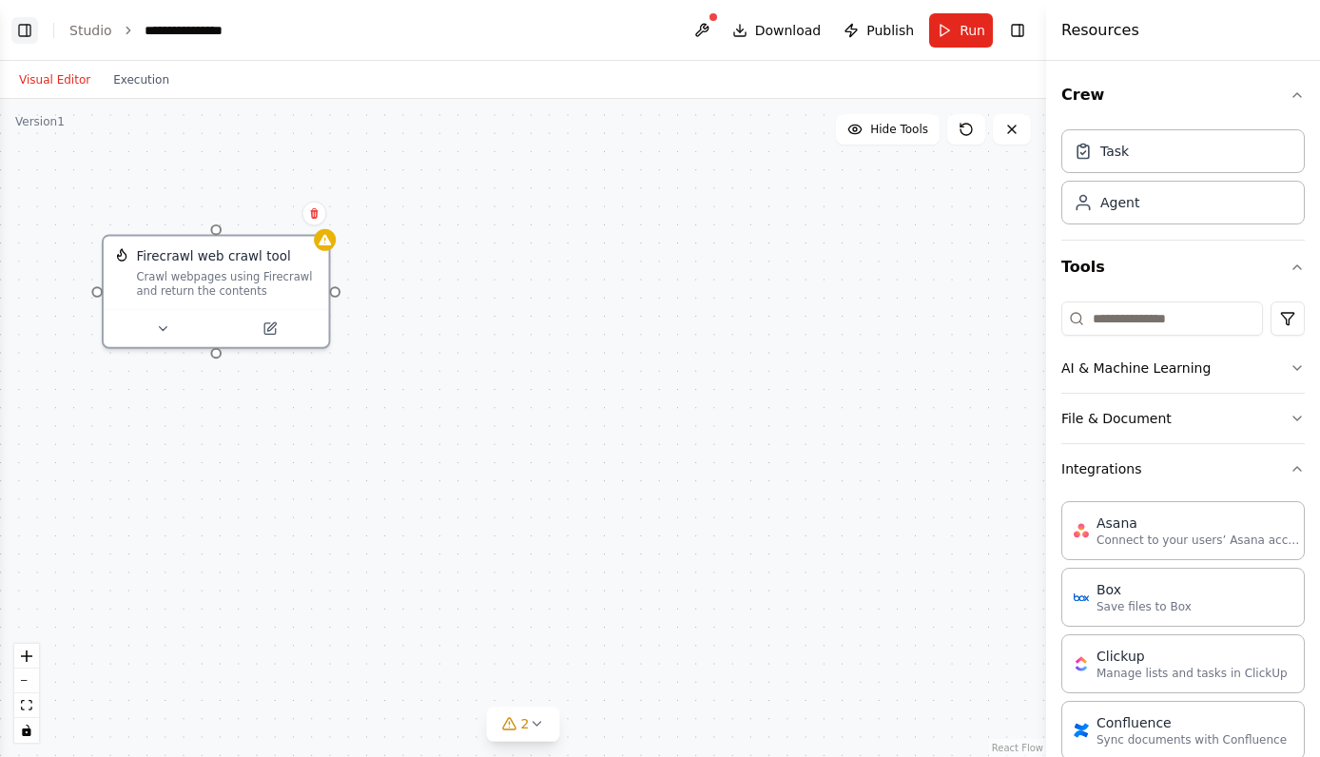
click at [19, 29] on button "Toggle Left Sidebar" at bounding box center [24, 30] width 27 height 27
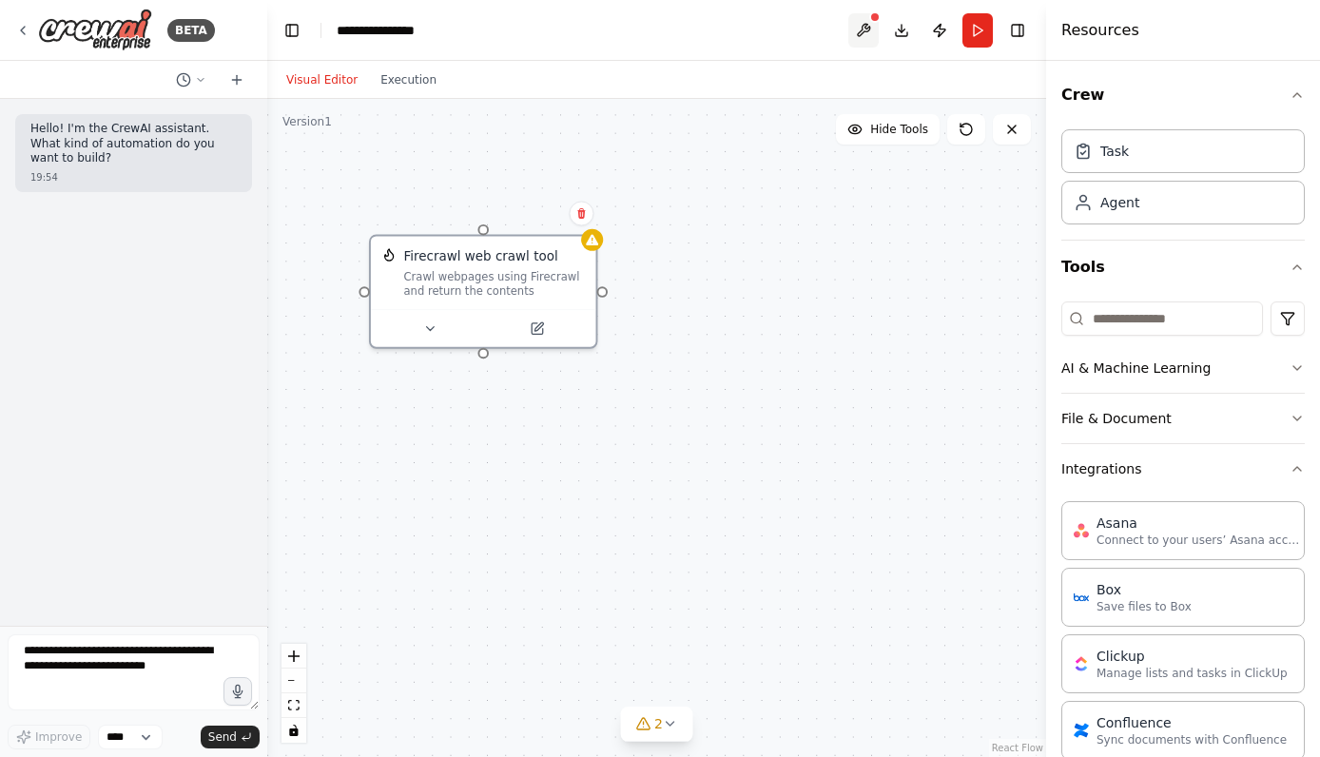
click at [867, 31] on button at bounding box center [863, 30] width 30 height 34
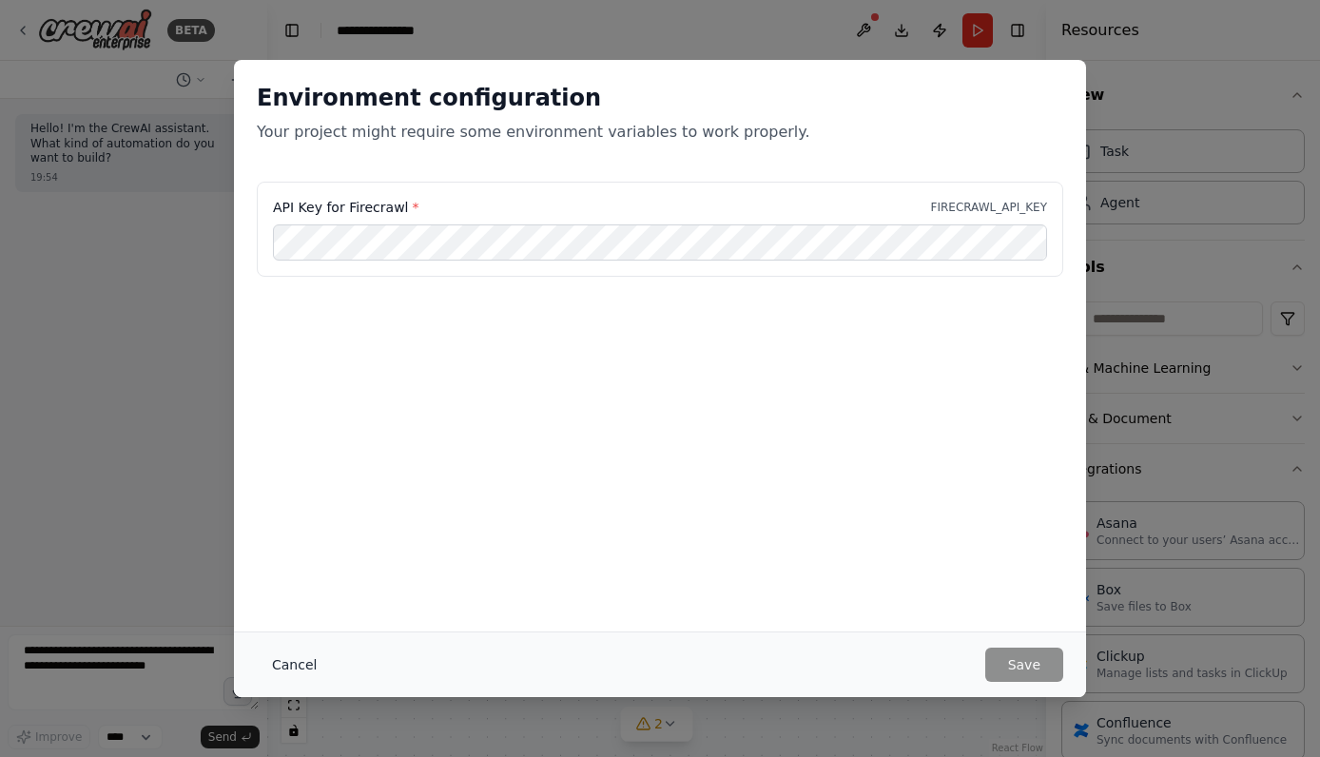
click at [295, 654] on button "Cancel" at bounding box center [294, 665] width 75 height 34
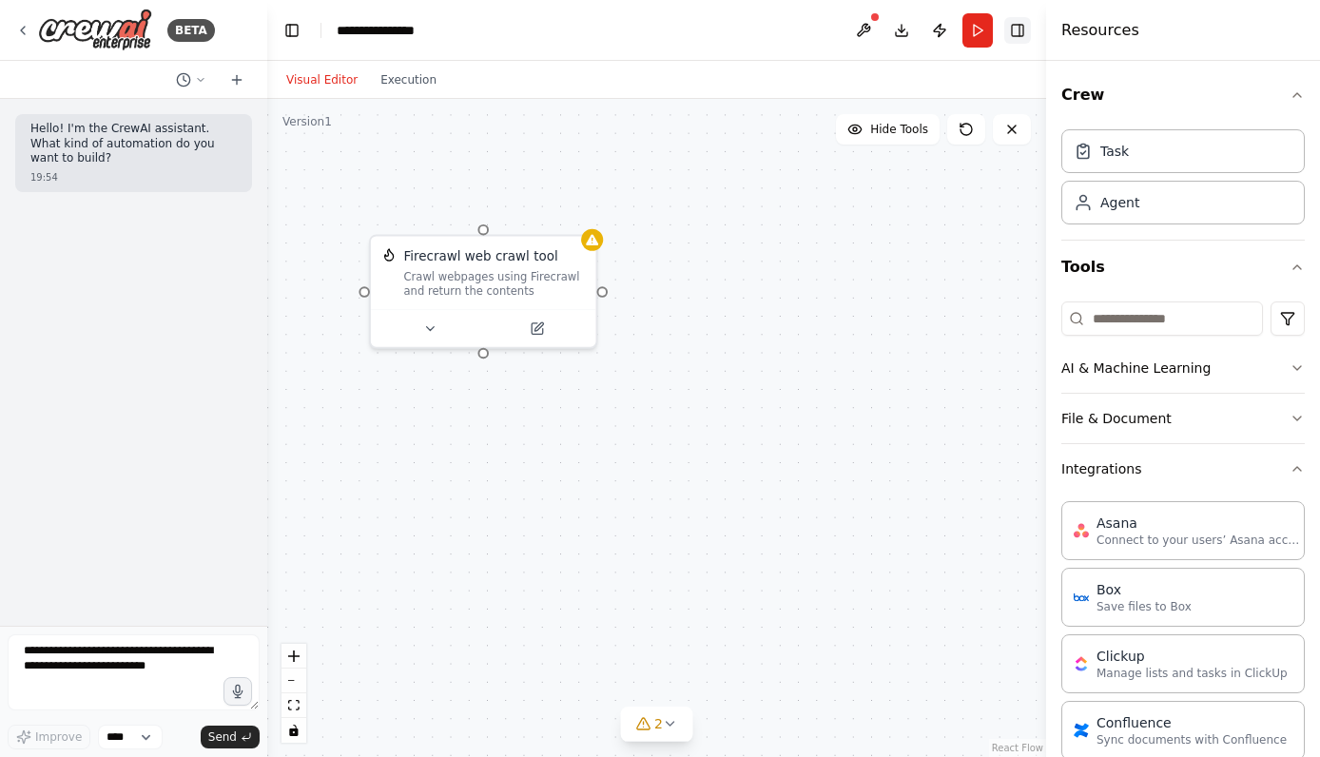
click at [1018, 28] on button "Toggle Right Sidebar" at bounding box center [1017, 30] width 27 height 27
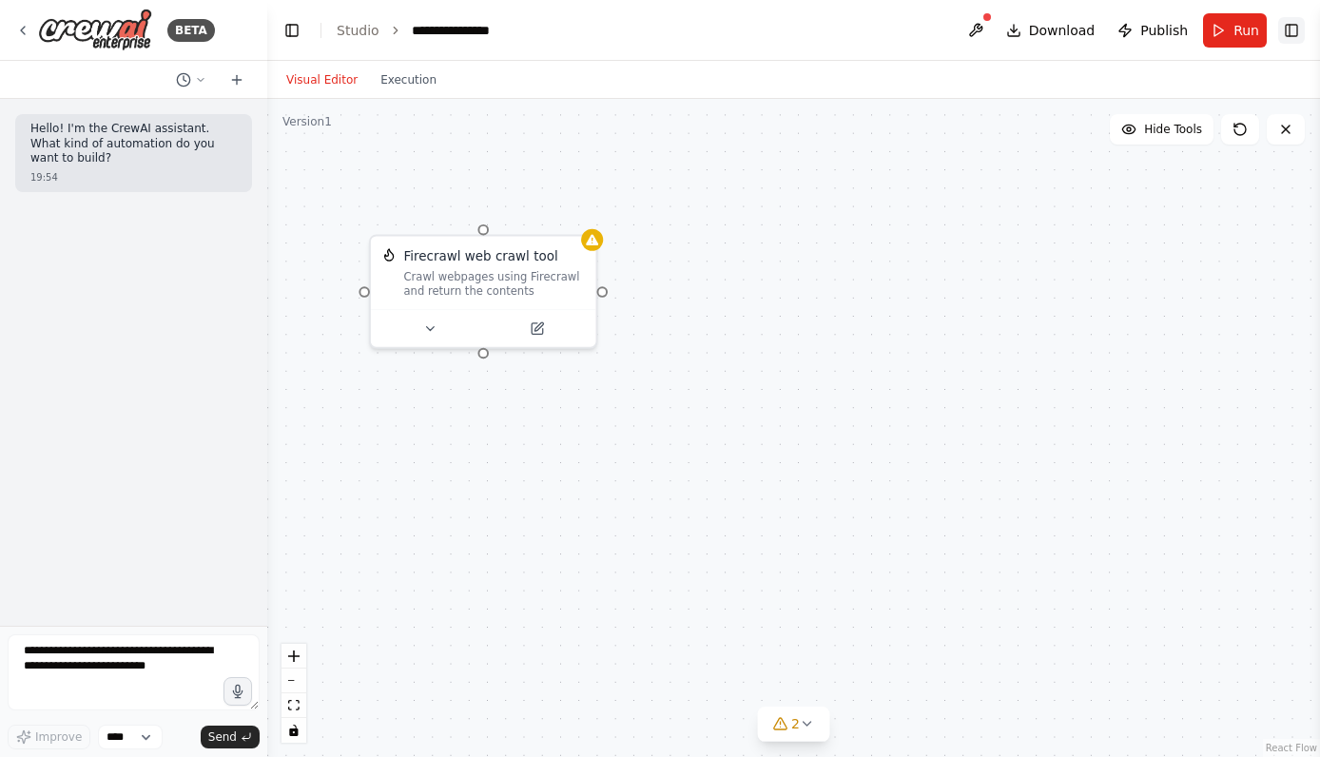
click at [1292, 22] on button "Toggle Right Sidebar" at bounding box center [1291, 30] width 27 height 27
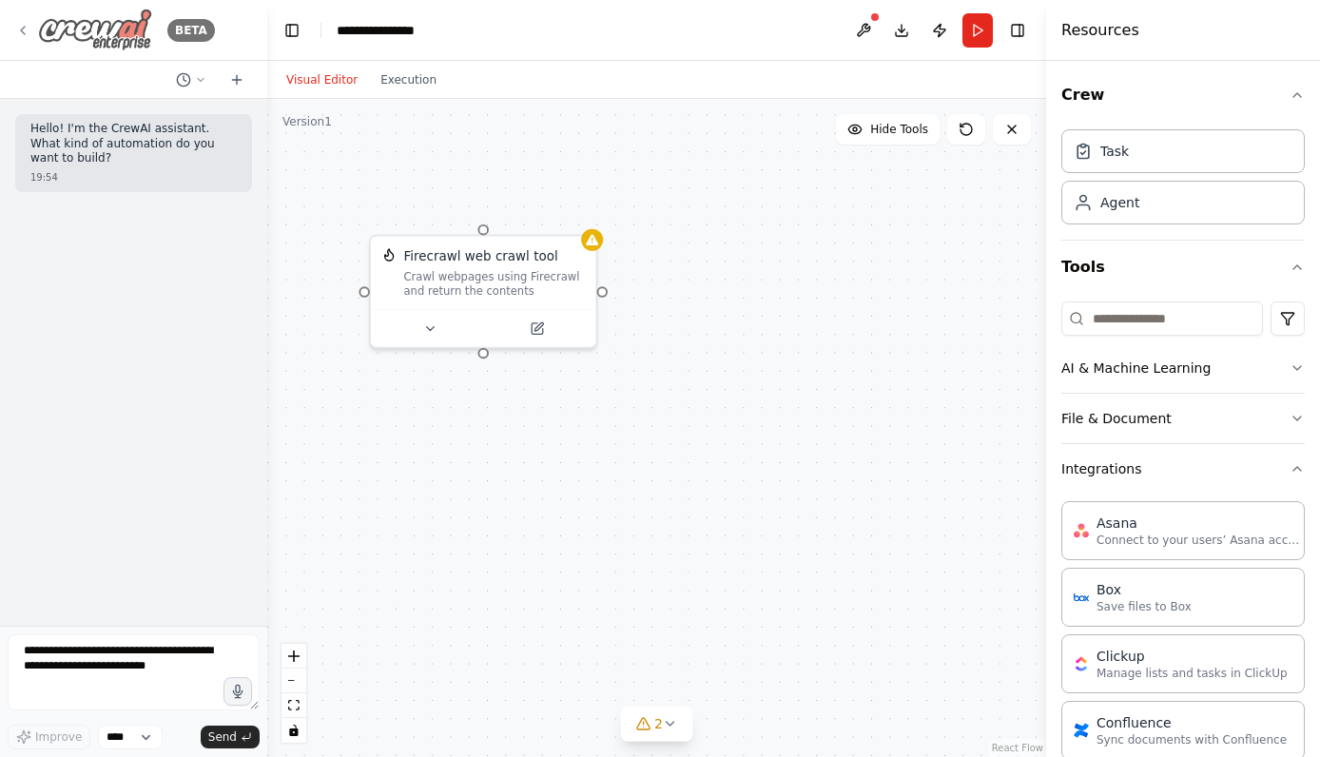
click at [24, 27] on icon at bounding box center [23, 31] width 4 height 8
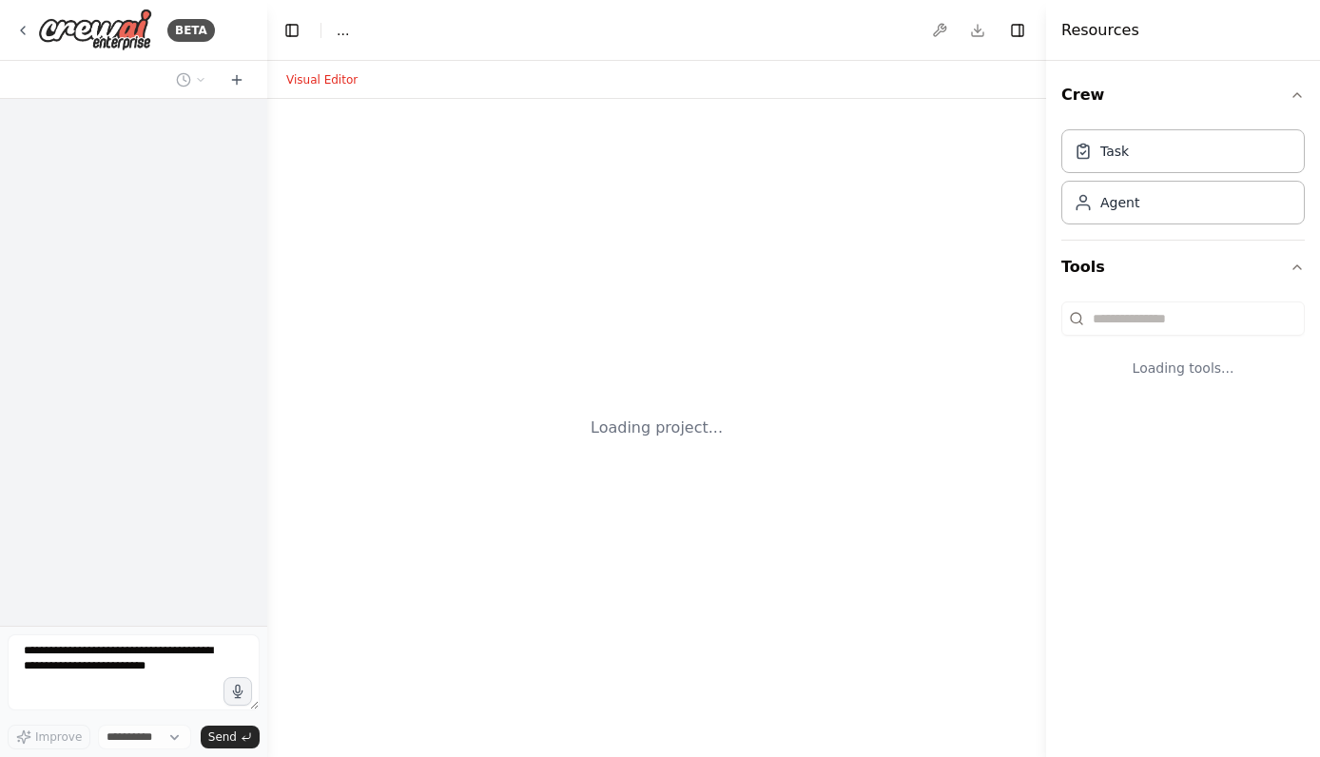
select select "****"
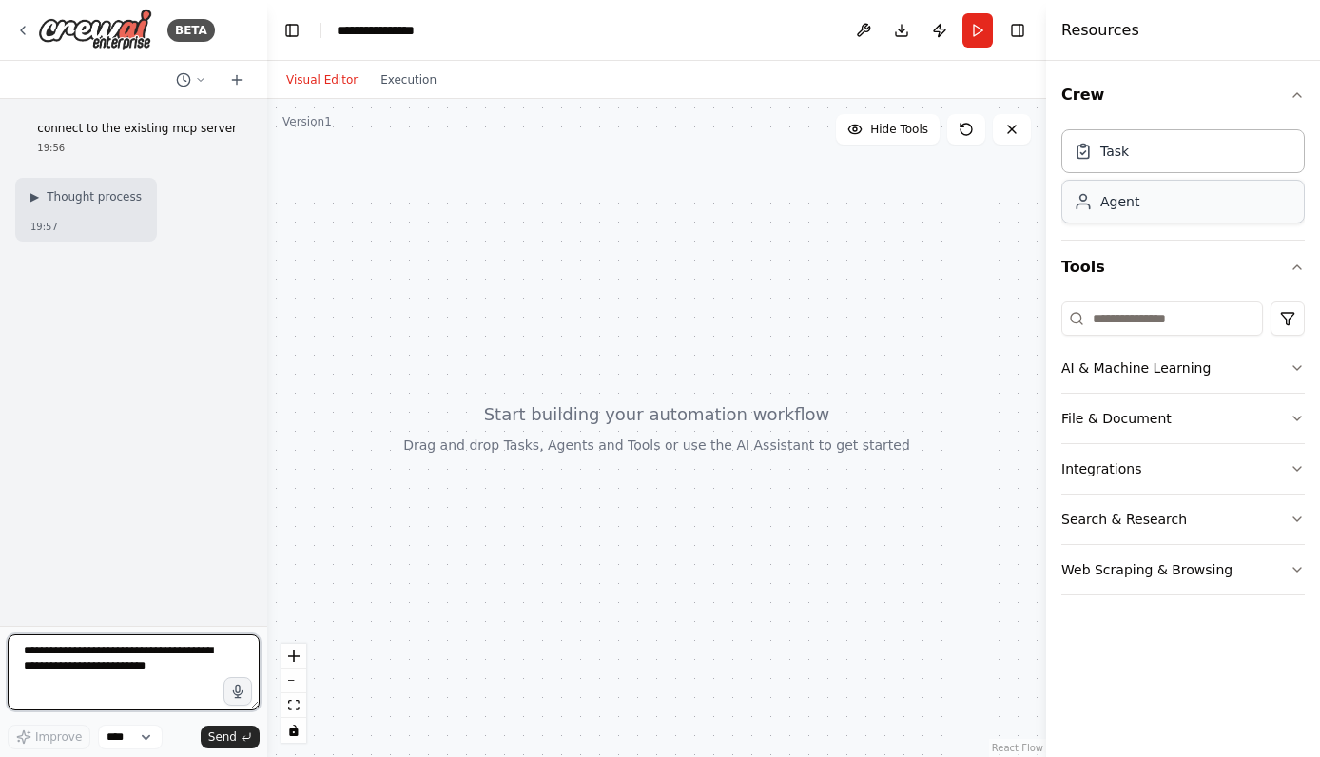
click at [1170, 204] on div "Agent" at bounding box center [1182, 202] width 243 height 44
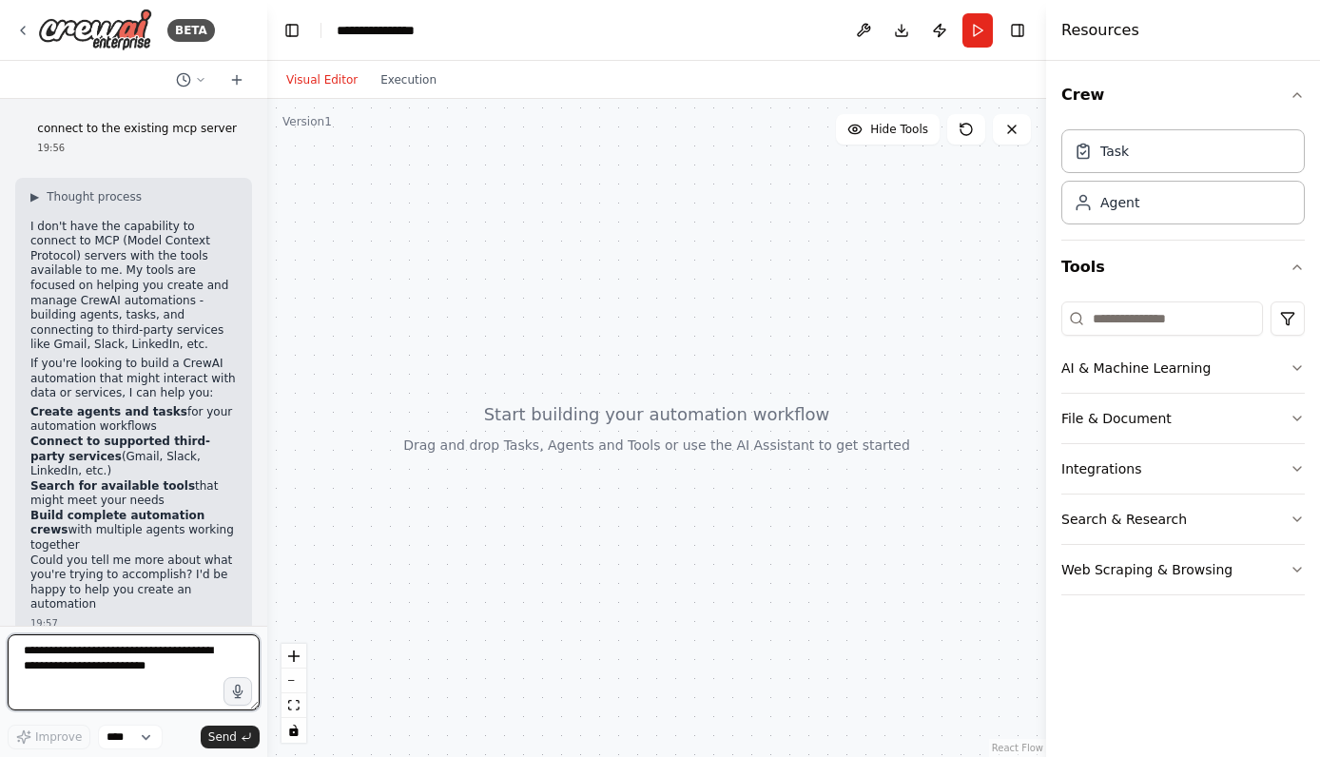
scroll to position [11, 0]
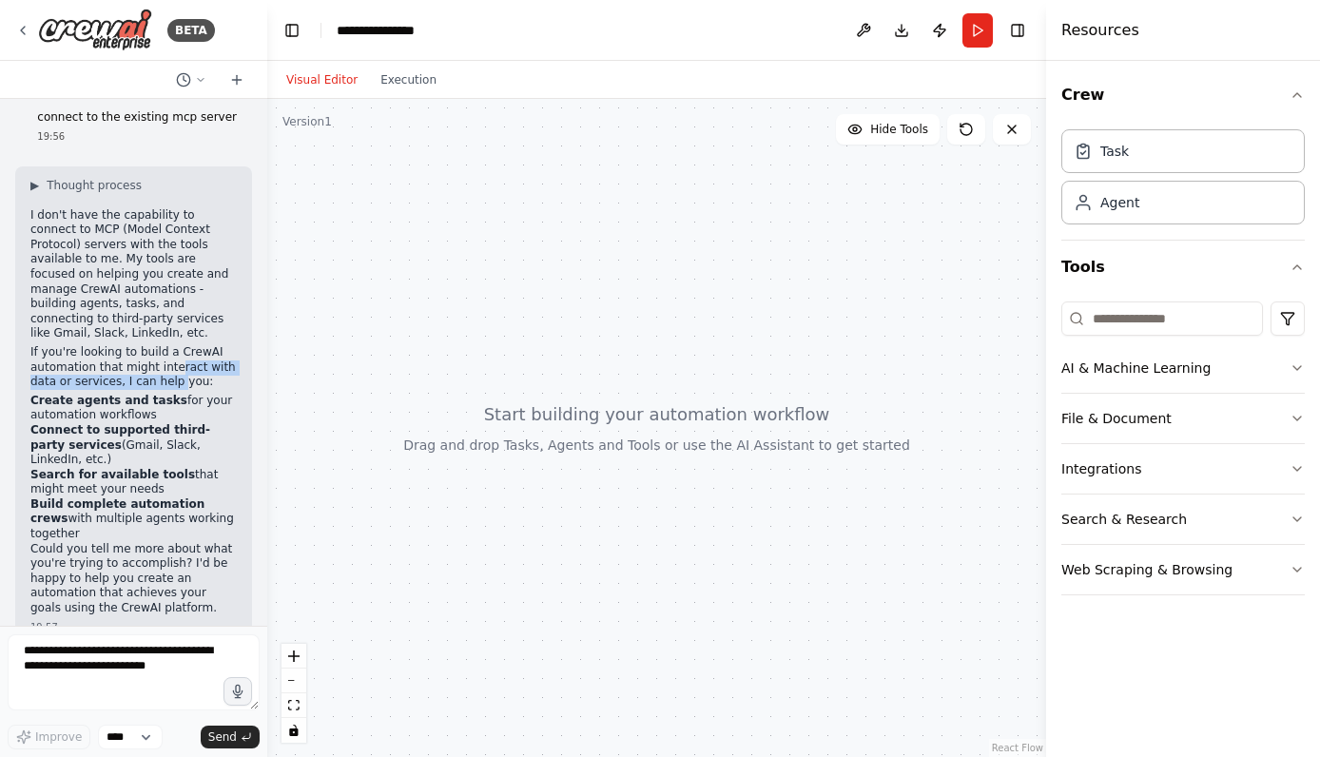
drag, startPoint x: 177, startPoint y: 376, endPoint x: 173, endPoint y: 366, distance: 10.2
click at [173, 366] on p "If you're looking to build a CrewAI automation that might interact with data or…" at bounding box center [133, 367] width 206 height 45
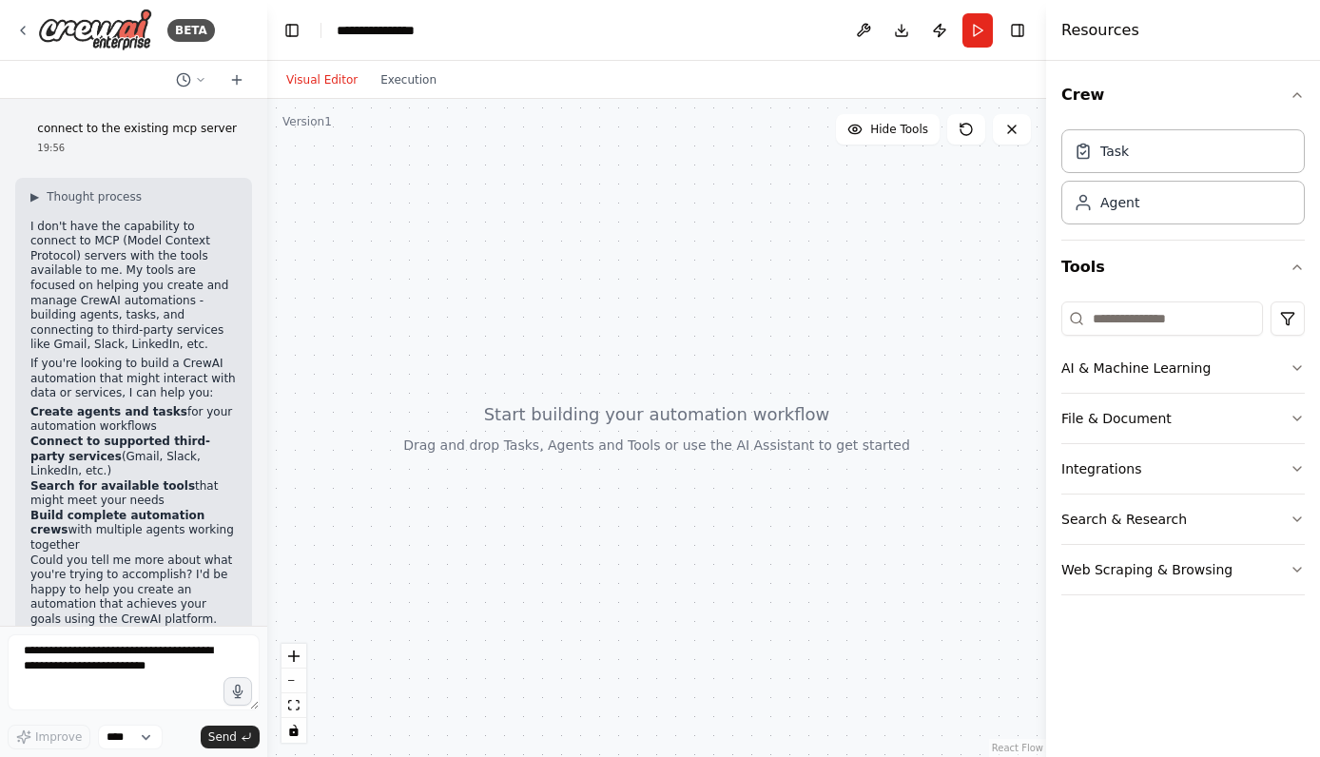
click at [173, 361] on p "If you're looking to build a CrewAI automation that might interact with data or…" at bounding box center [133, 379] width 206 height 45
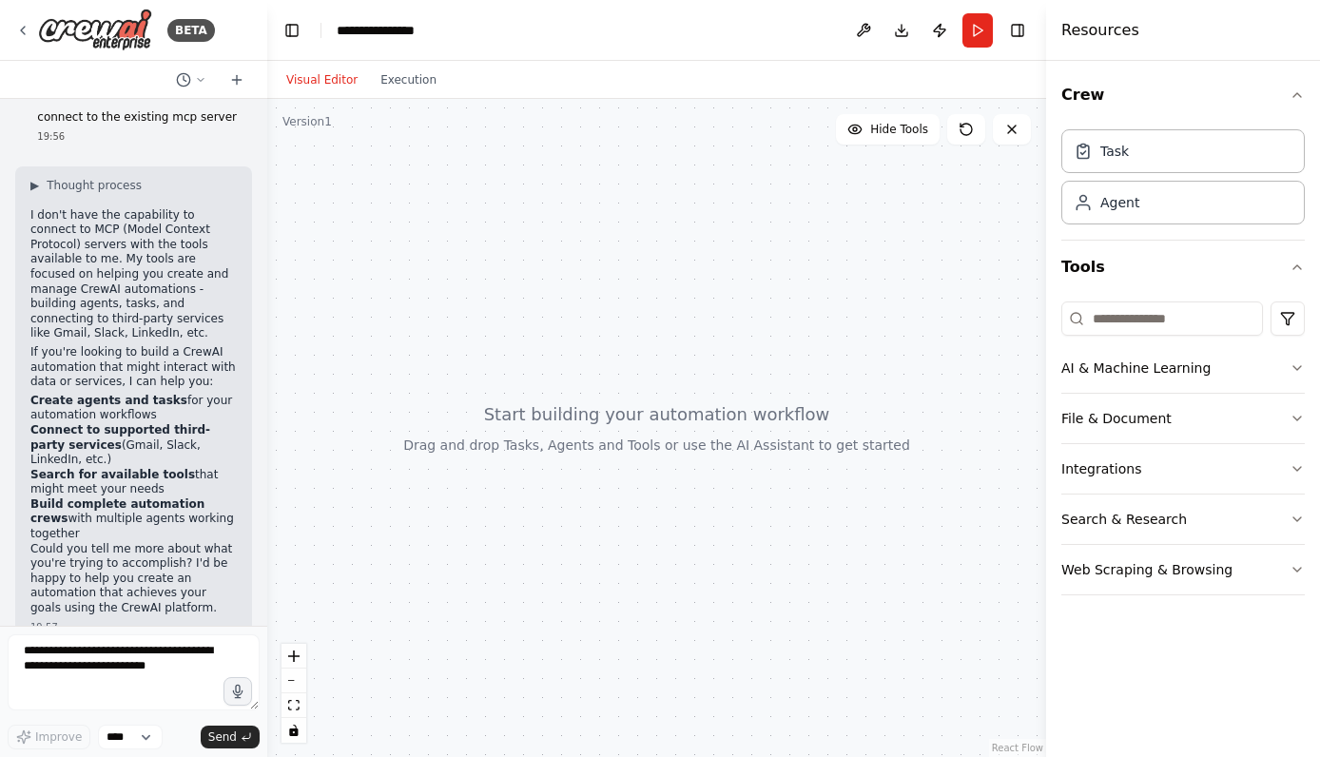
drag, startPoint x: 130, startPoint y: 472, endPoint x: 35, endPoint y: 383, distance: 129.9
click at [35, 383] on div "▶ Thought process I don't have the capability to connect to MCP (Model Context …" at bounding box center [133, 397] width 206 height 438
click at [95, 542] on p "Could you tell me more about what you're trying to accomplish? I'd be happy to …" at bounding box center [133, 579] width 206 height 74
